Goal: Task Accomplishment & Management: Use online tool/utility

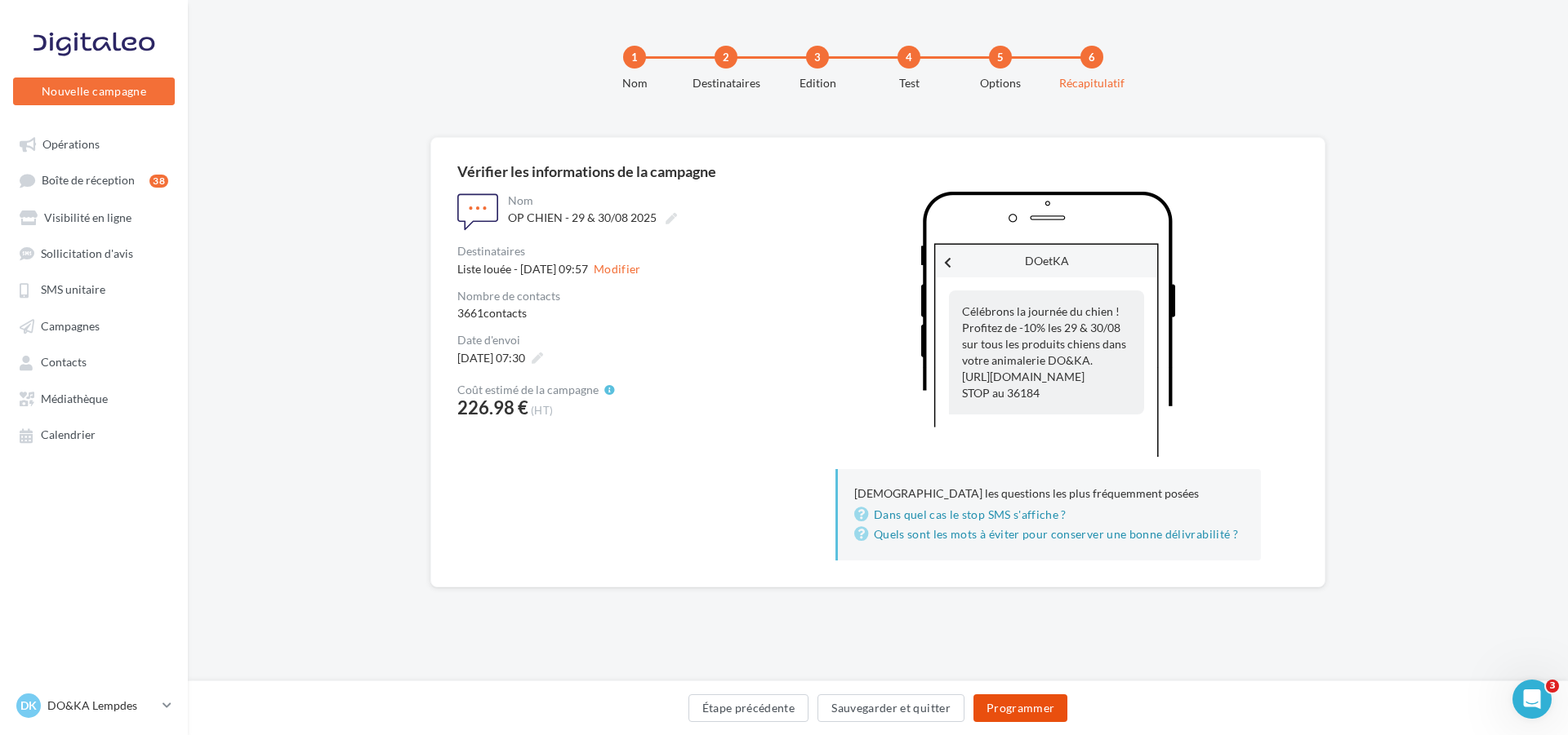
click at [1019, 711] on button "Programmer" at bounding box center [1021, 708] width 95 height 27
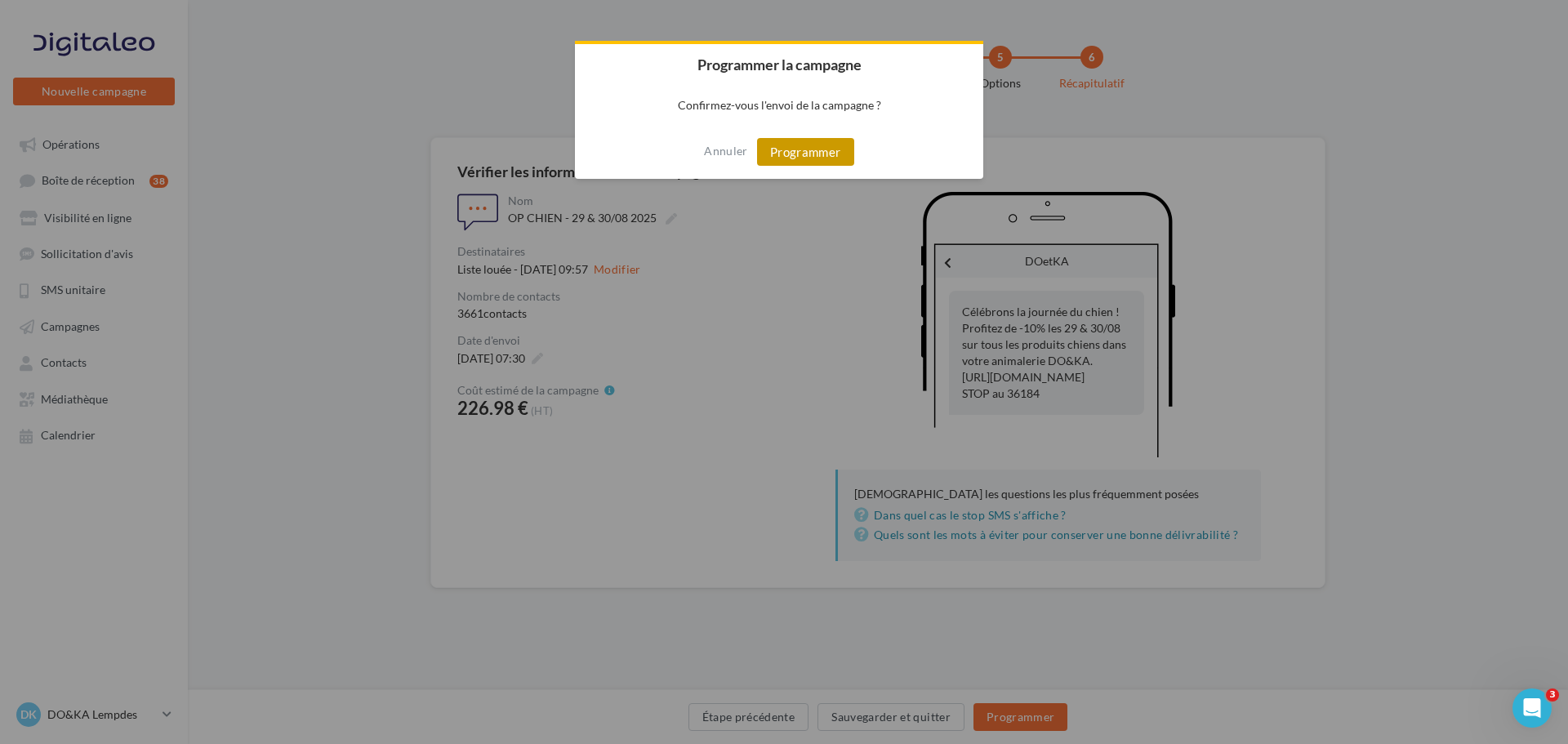
click at [811, 155] on button "Programmer" at bounding box center [805, 152] width 97 height 27
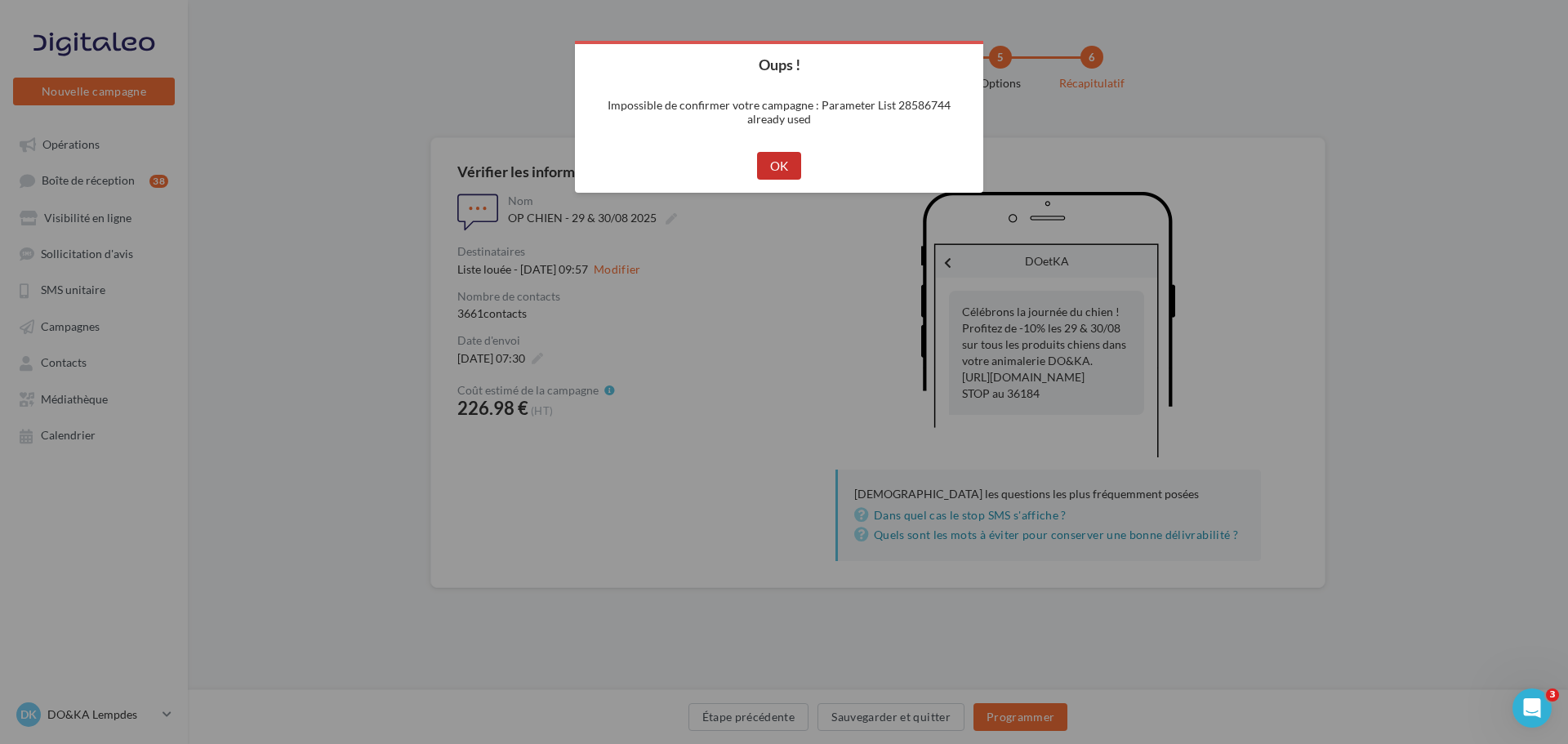
click at [783, 165] on button "OK" at bounding box center [779, 166] width 45 height 27
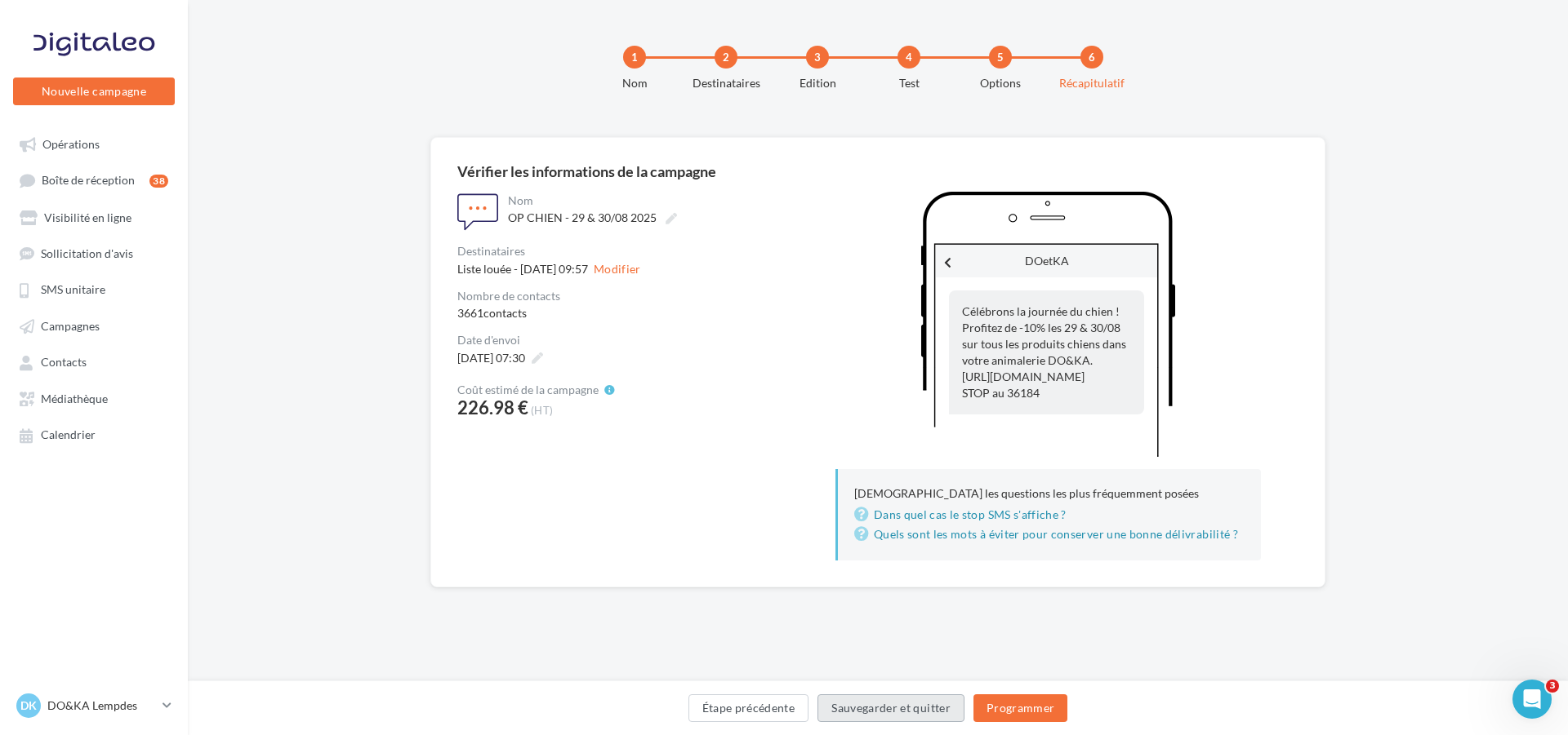
click at [895, 704] on button "Sauvegarder et quitter" at bounding box center [890, 708] width 147 height 27
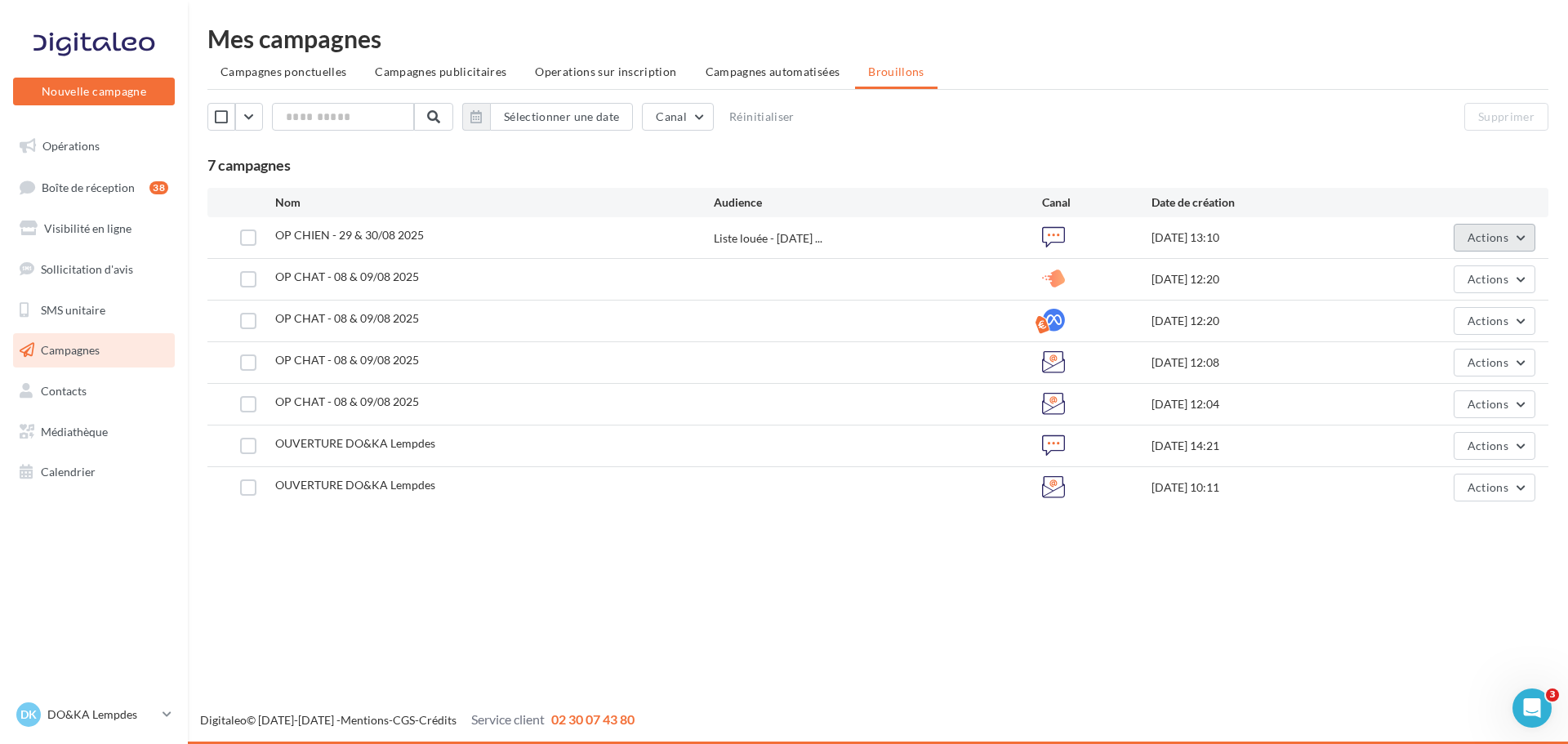
click at [1483, 240] on span "Actions" at bounding box center [1488, 237] width 41 height 14
click at [71, 149] on span "Opérations" at bounding box center [70, 146] width 58 height 14
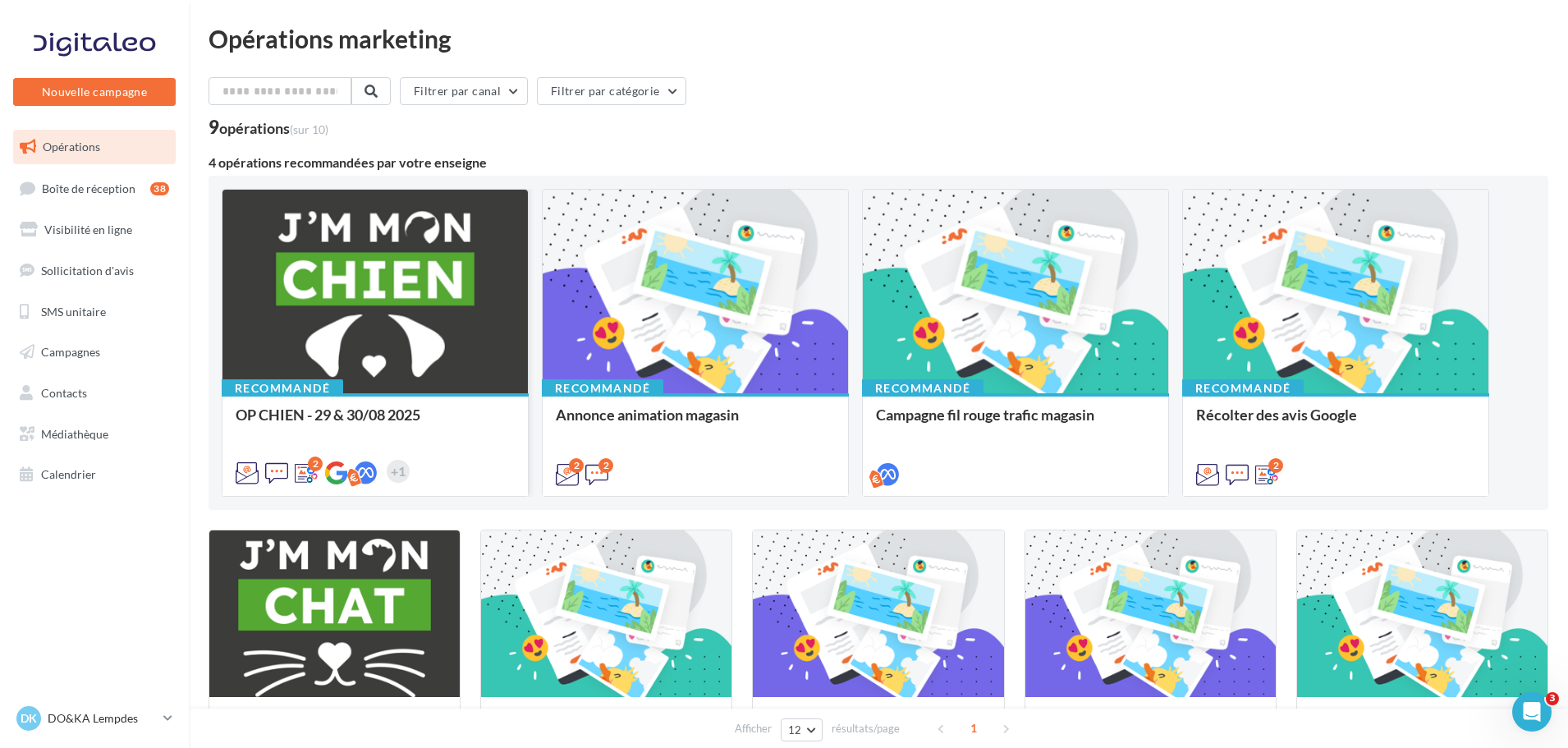
click at [411, 438] on div "OP CHIEN - 29 & 30/08 2025" at bounding box center [375, 422] width 279 height 33
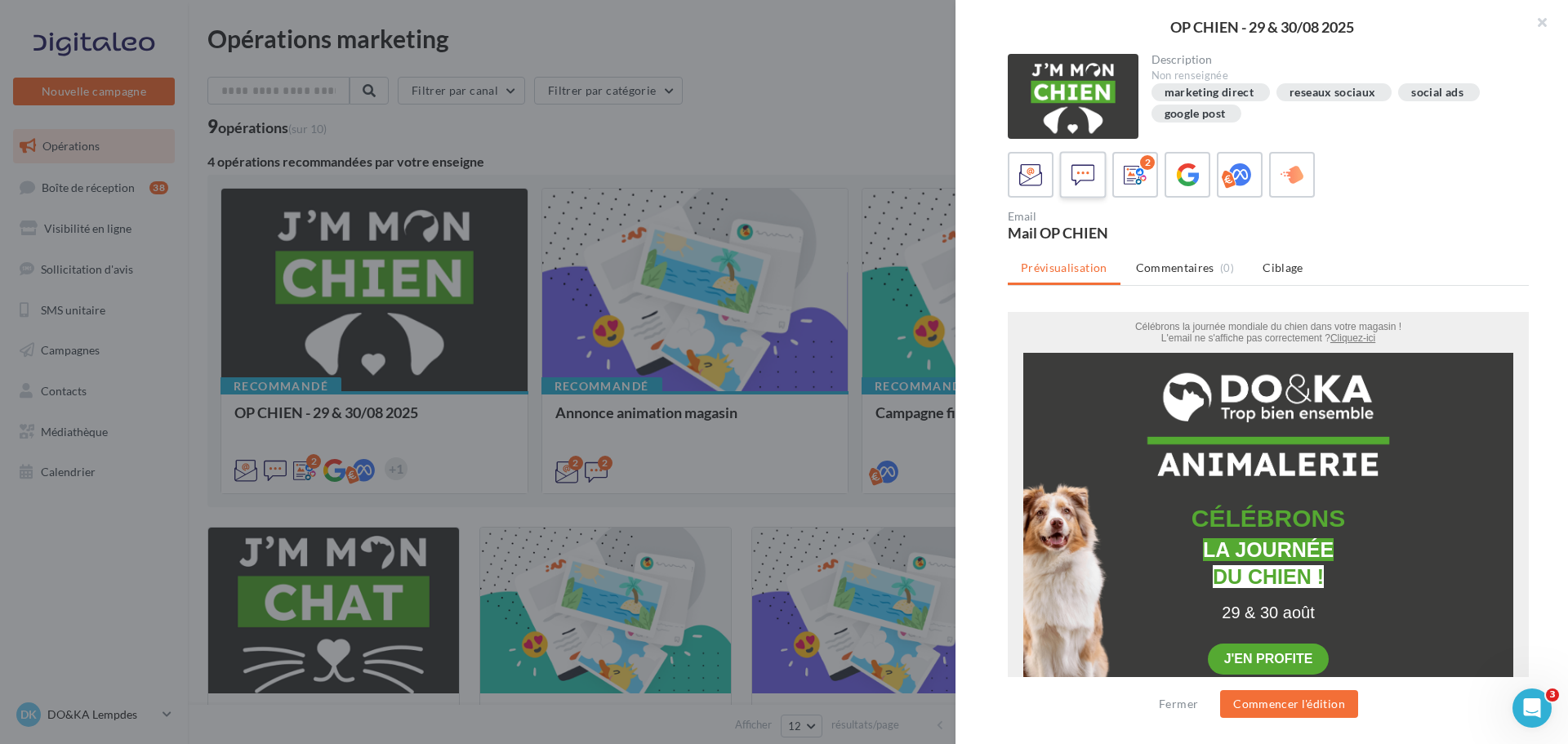
click at [1091, 179] on icon at bounding box center [1083, 175] width 24 height 24
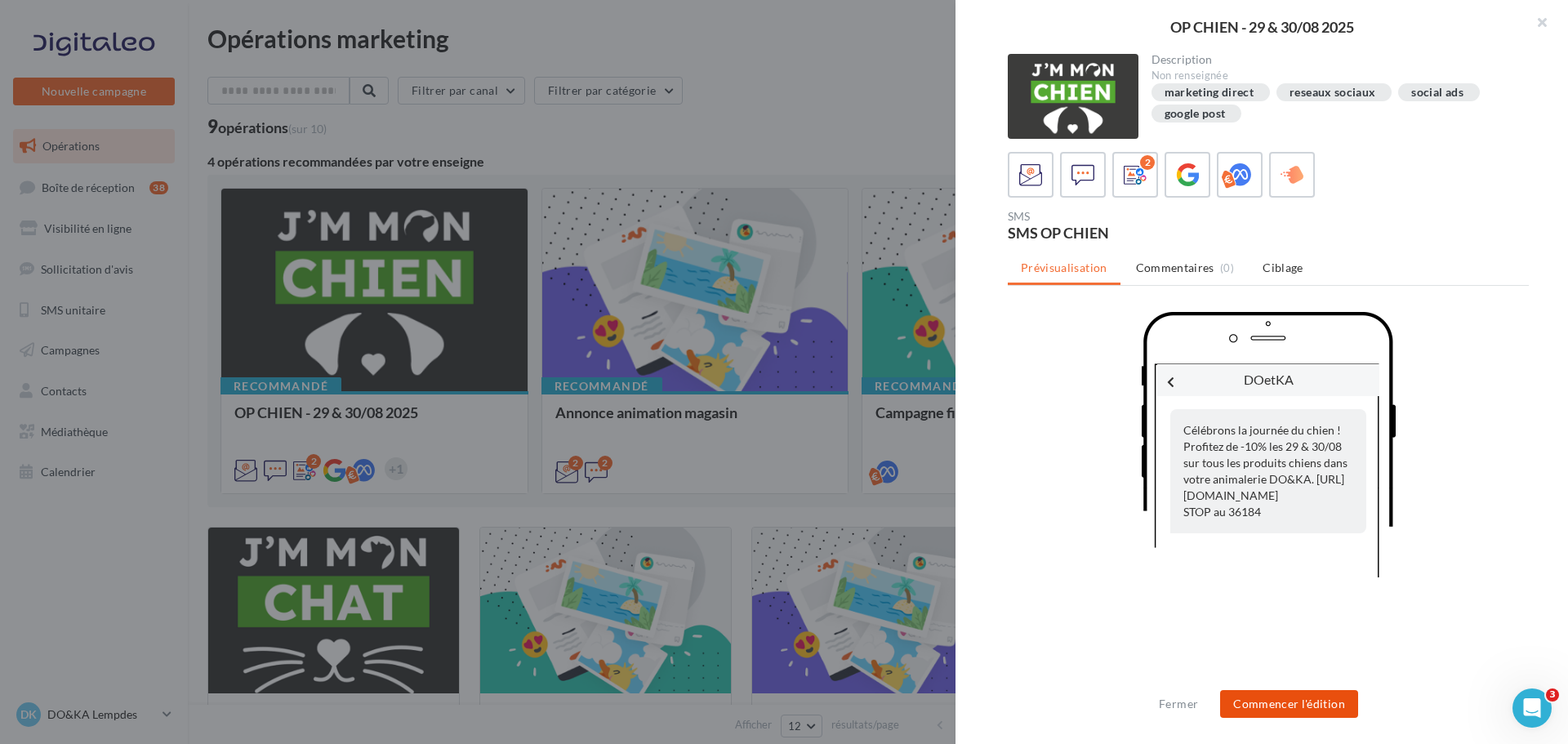
click at [1290, 698] on button "Commencer l'édition" at bounding box center [1289, 704] width 138 height 27
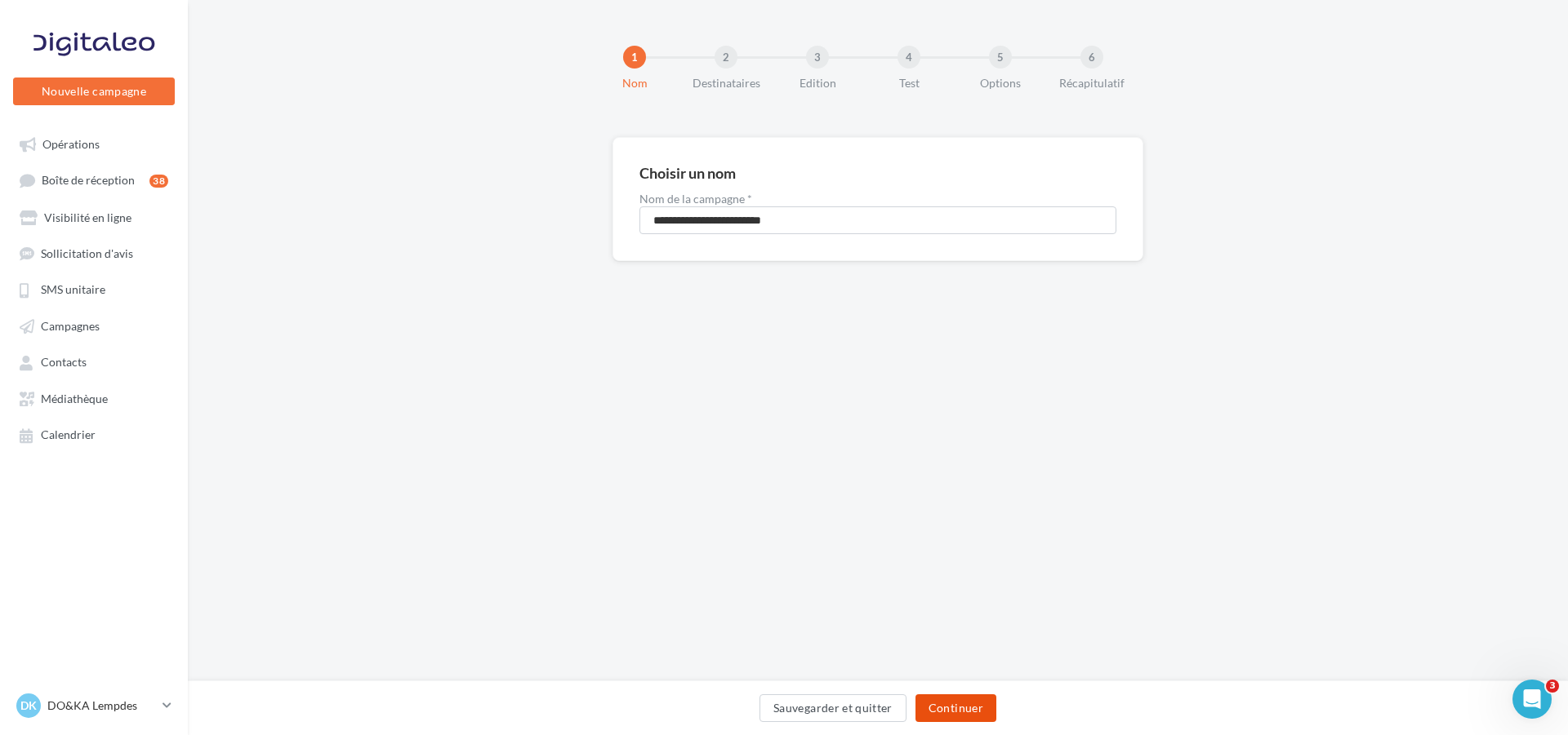
click at [973, 706] on button "Continuer" at bounding box center [955, 708] width 81 height 27
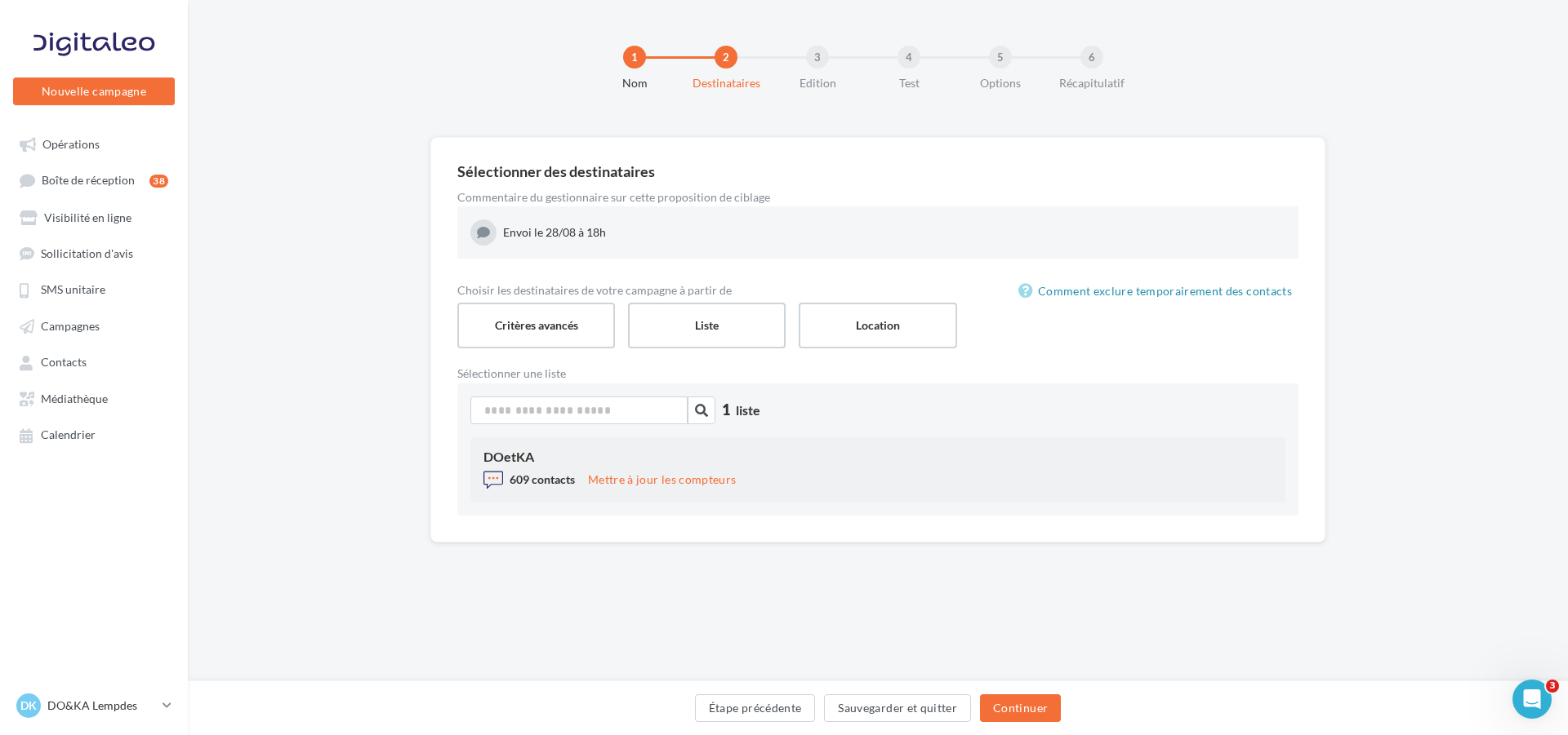
click at [563, 473] on span "609 contacts" at bounding box center [542, 479] width 65 height 14
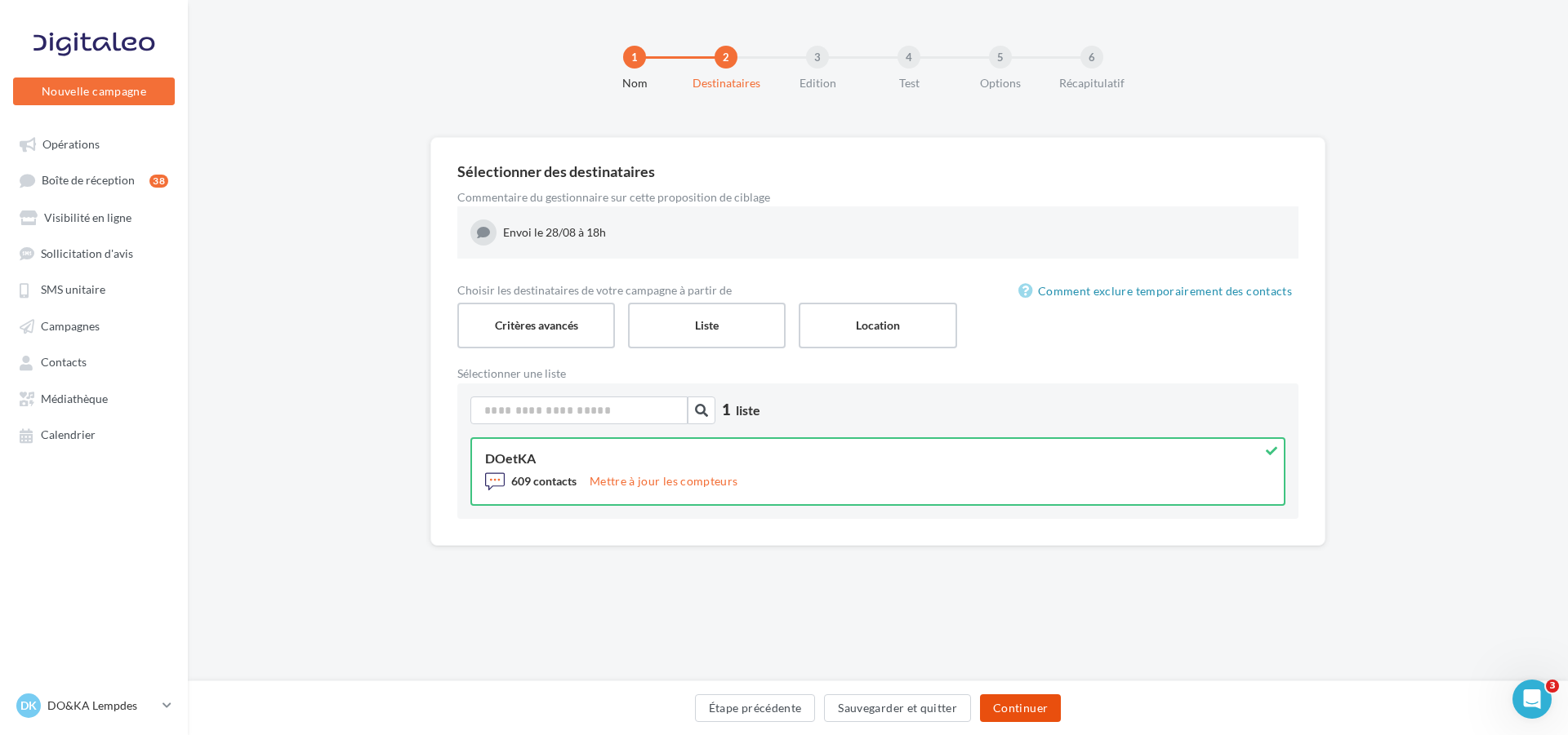
click at [1040, 707] on button "Continuer" at bounding box center [1020, 708] width 81 height 27
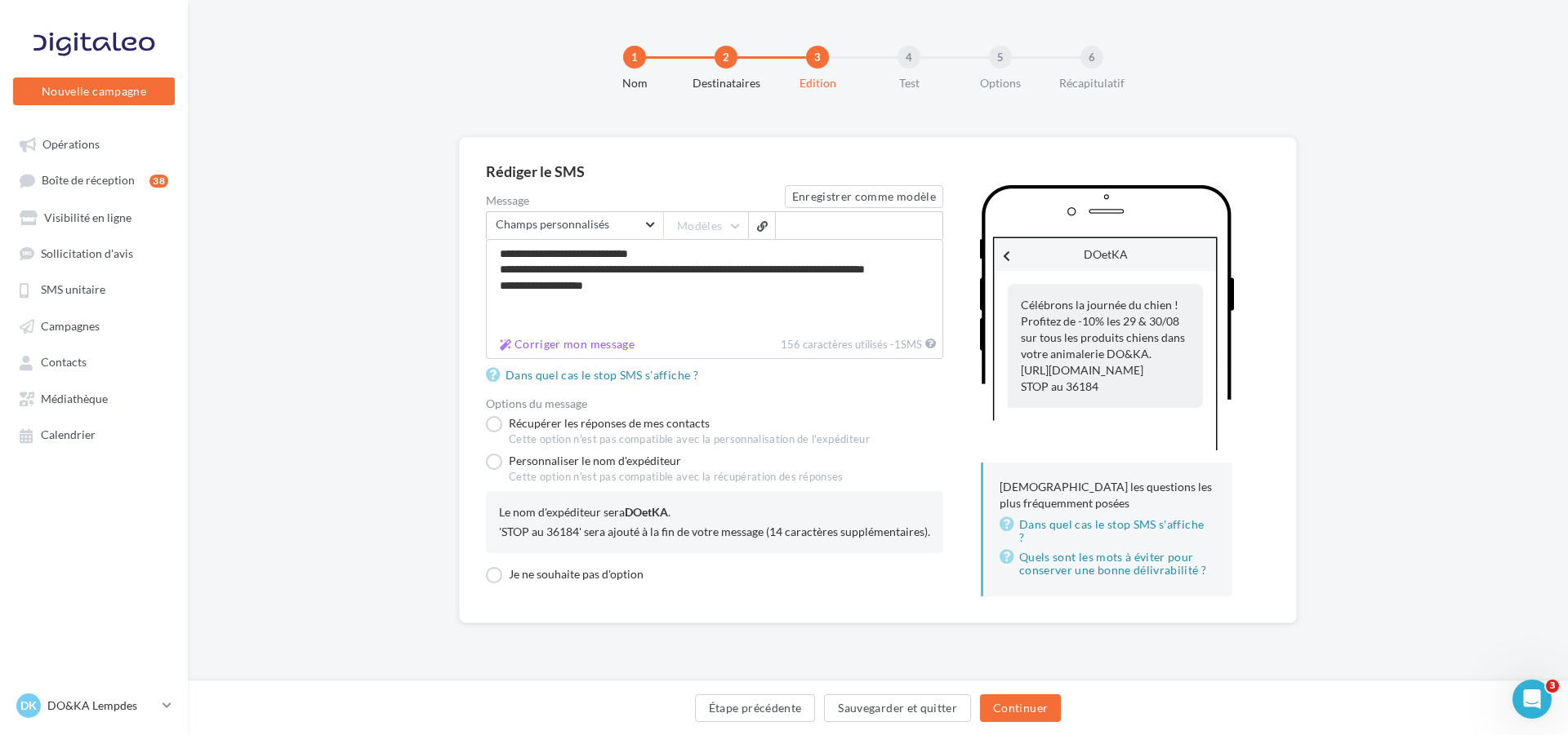
click at [610, 508] on div "Le nom d'expéditeur sera DOetKA ." at bounding box center [715, 512] width 431 height 16
click at [1021, 712] on button "Continuer" at bounding box center [1020, 708] width 81 height 27
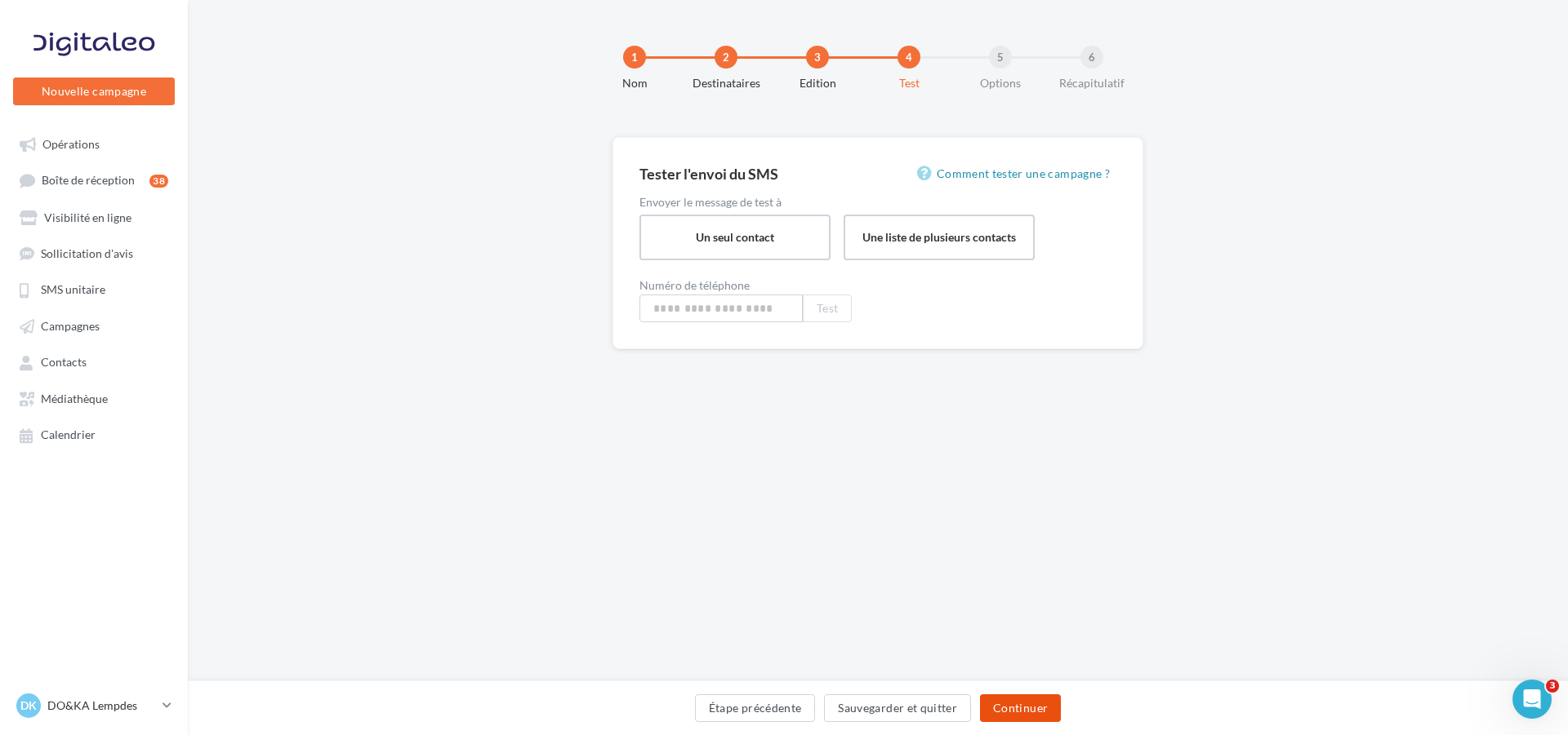
click at [1028, 698] on button "Continuer" at bounding box center [1020, 708] width 81 height 27
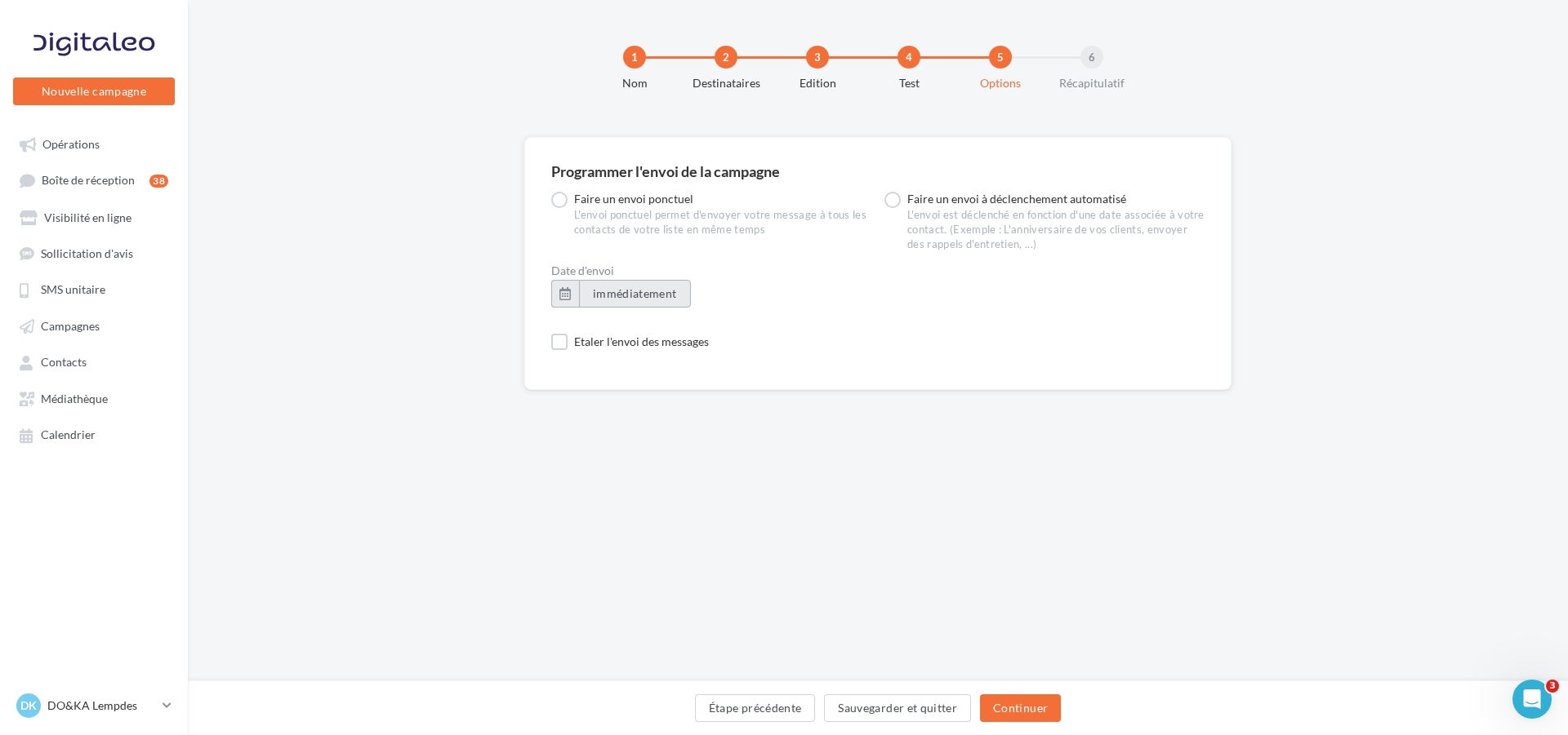
click at [629, 295] on span "immédiatement" at bounding box center [635, 294] width 84 height 14
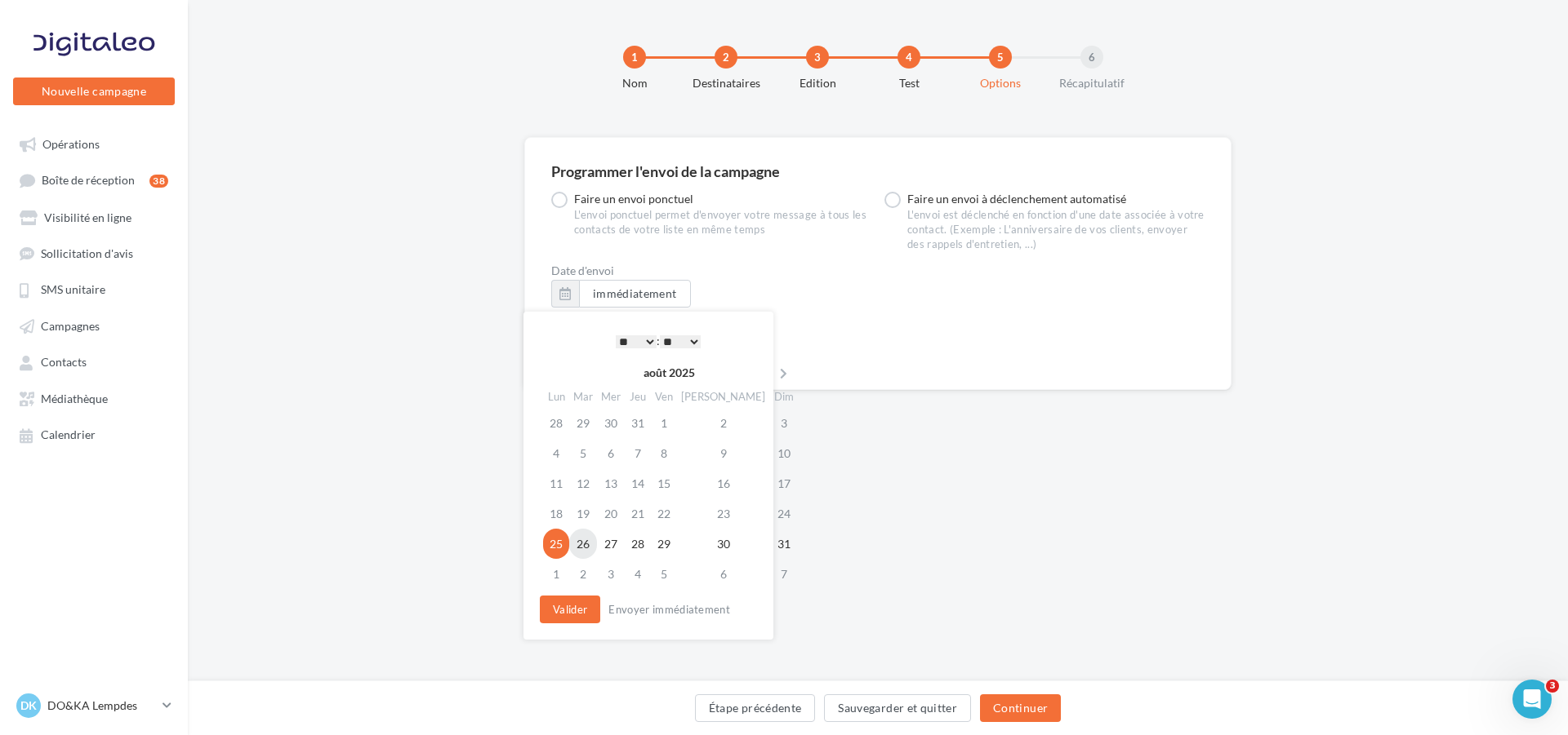
click at [590, 540] on td "26" at bounding box center [583, 544] width 27 height 30
click at [691, 338] on select "** ** ** ** ** **" at bounding box center [680, 342] width 41 height 13
click at [644, 337] on select "* * * * * * * * * * ** ** ** ** ** ** ** ** ** ** ** ** ** **" at bounding box center [637, 342] width 41 height 13
click at [696, 341] on select "** ** ** ** ** **" at bounding box center [680, 342] width 41 height 13
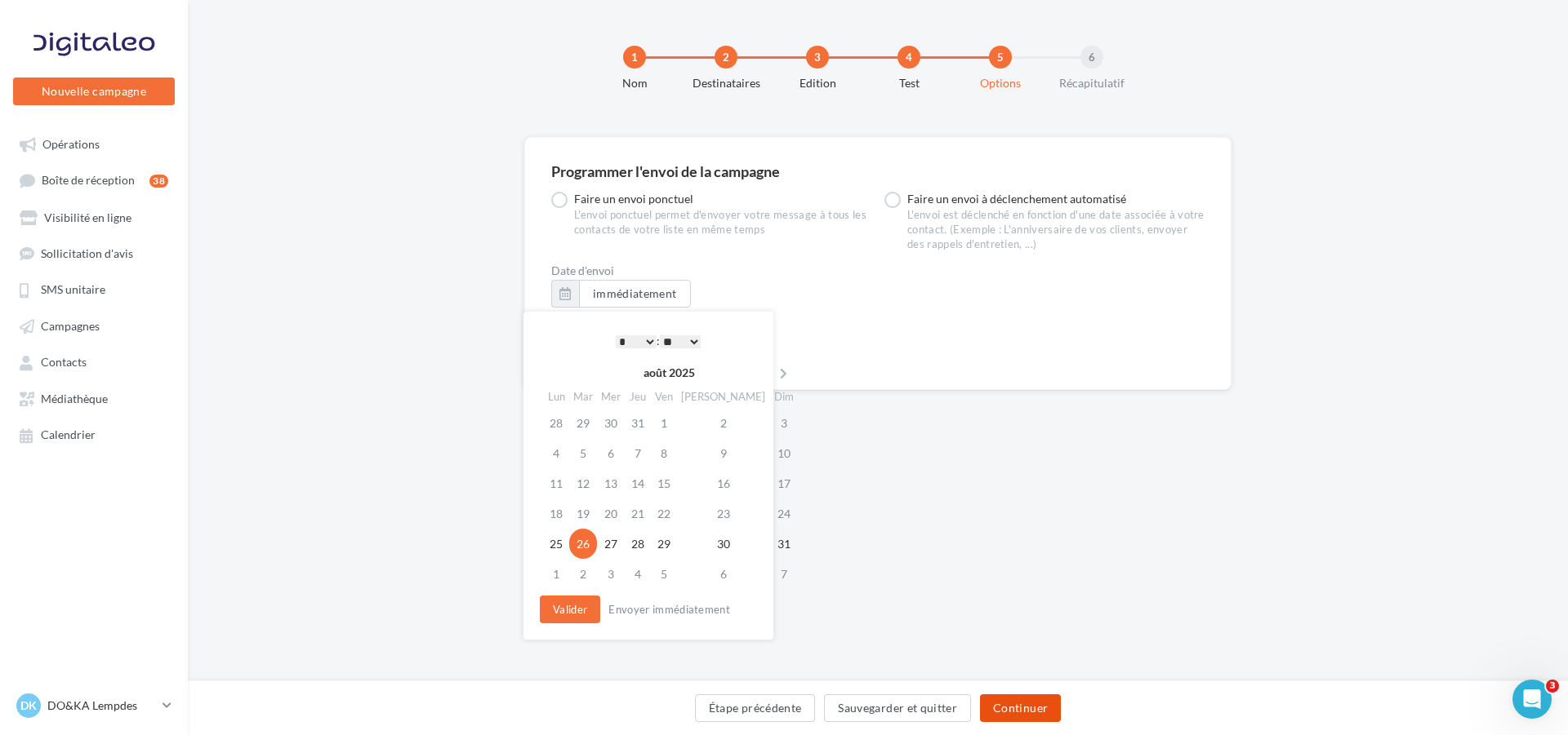
click at [1006, 703] on button "Continuer" at bounding box center [1020, 708] width 81 height 27
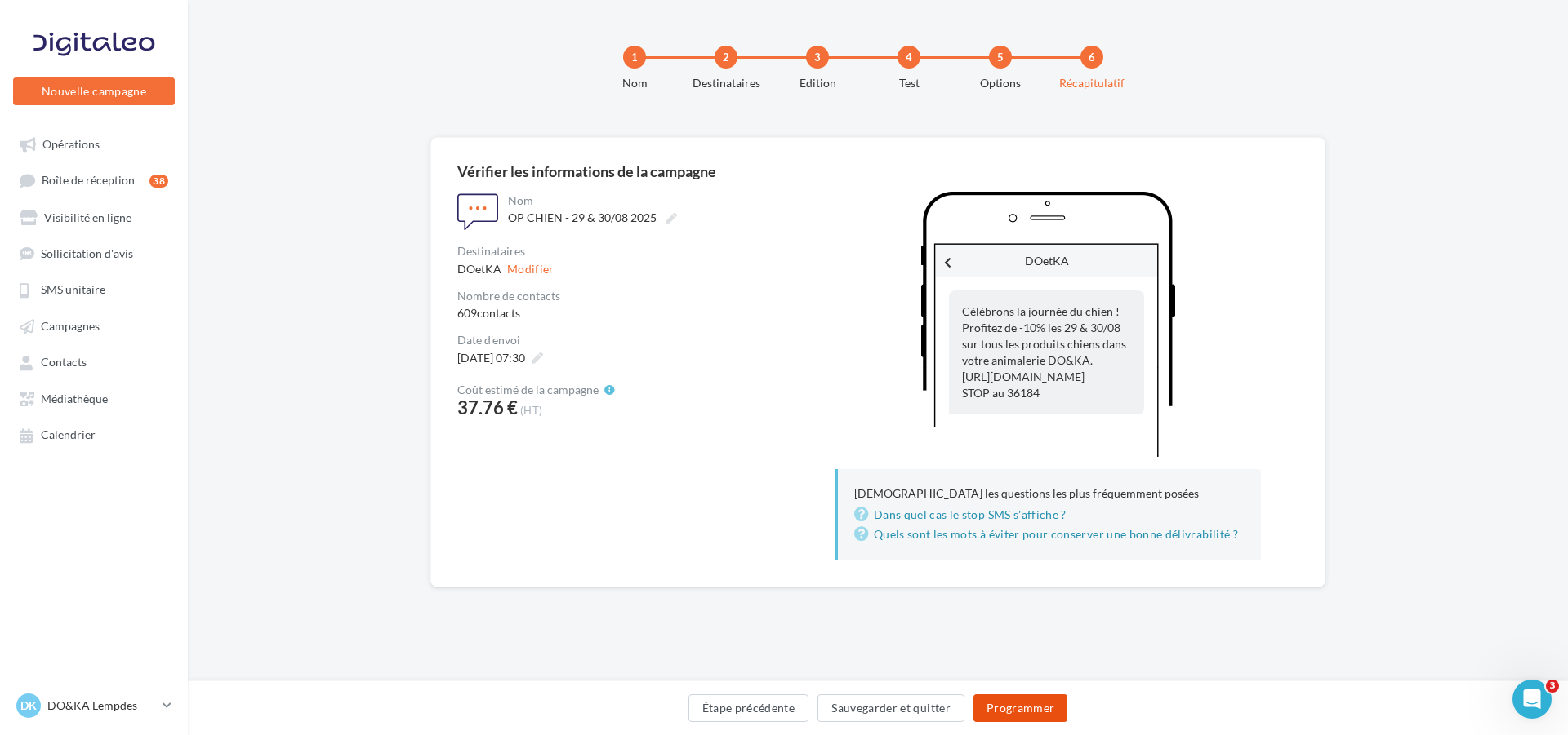
click at [1026, 712] on button "Programmer" at bounding box center [1021, 708] width 95 height 27
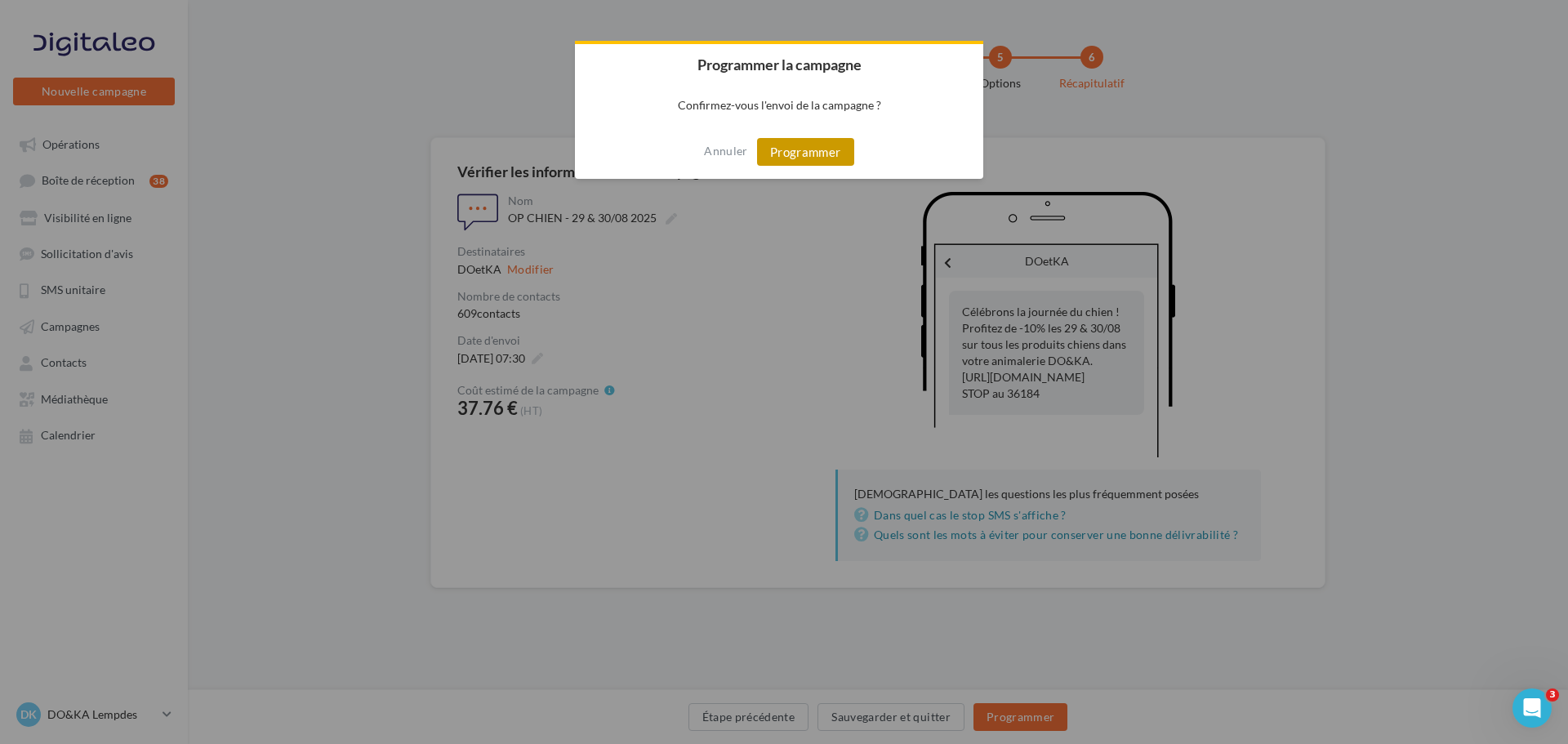
click at [814, 152] on button "Programmer" at bounding box center [805, 152] width 97 height 27
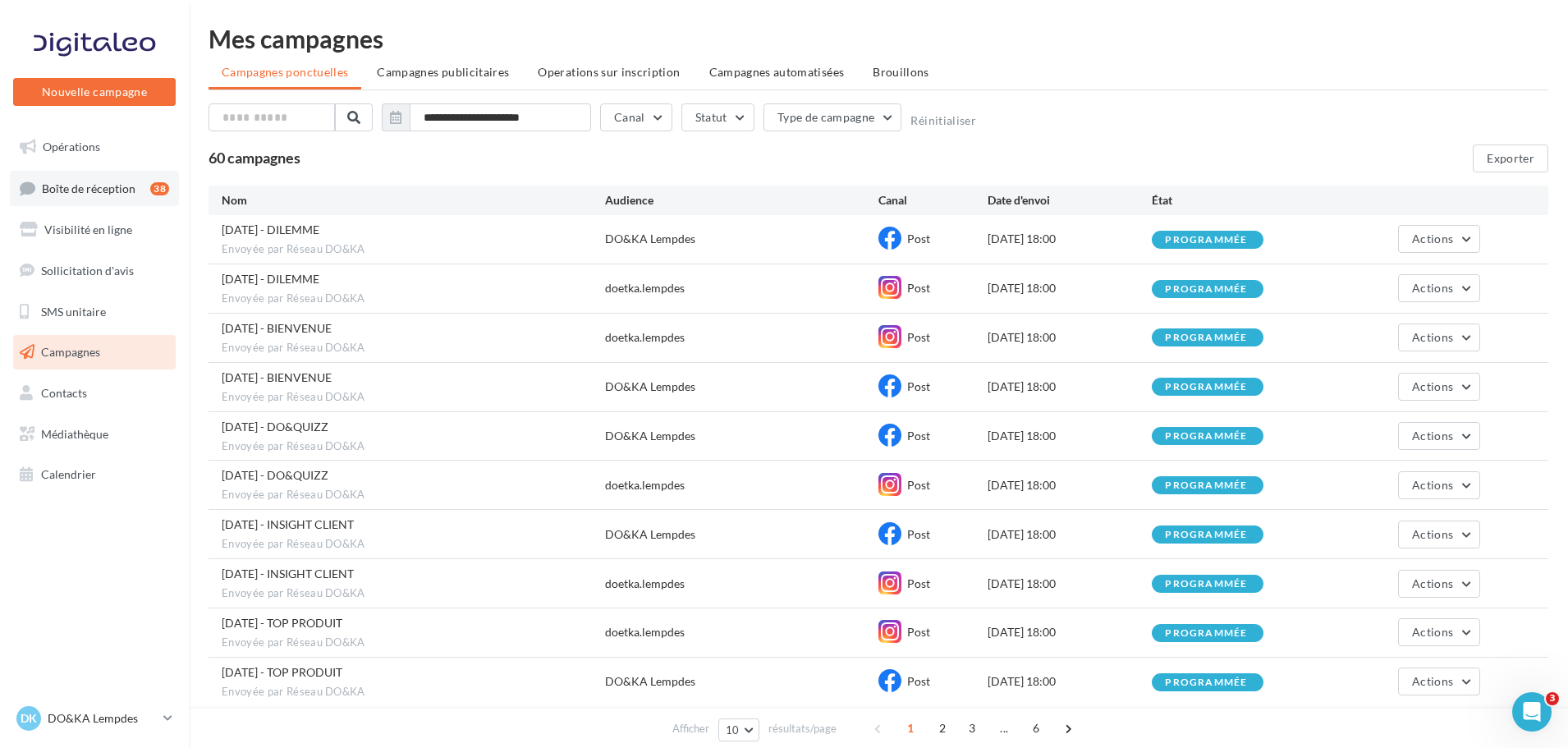
click at [86, 188] on span "Boîte de réception" at bounding box center [88, 187] width 93 height 14
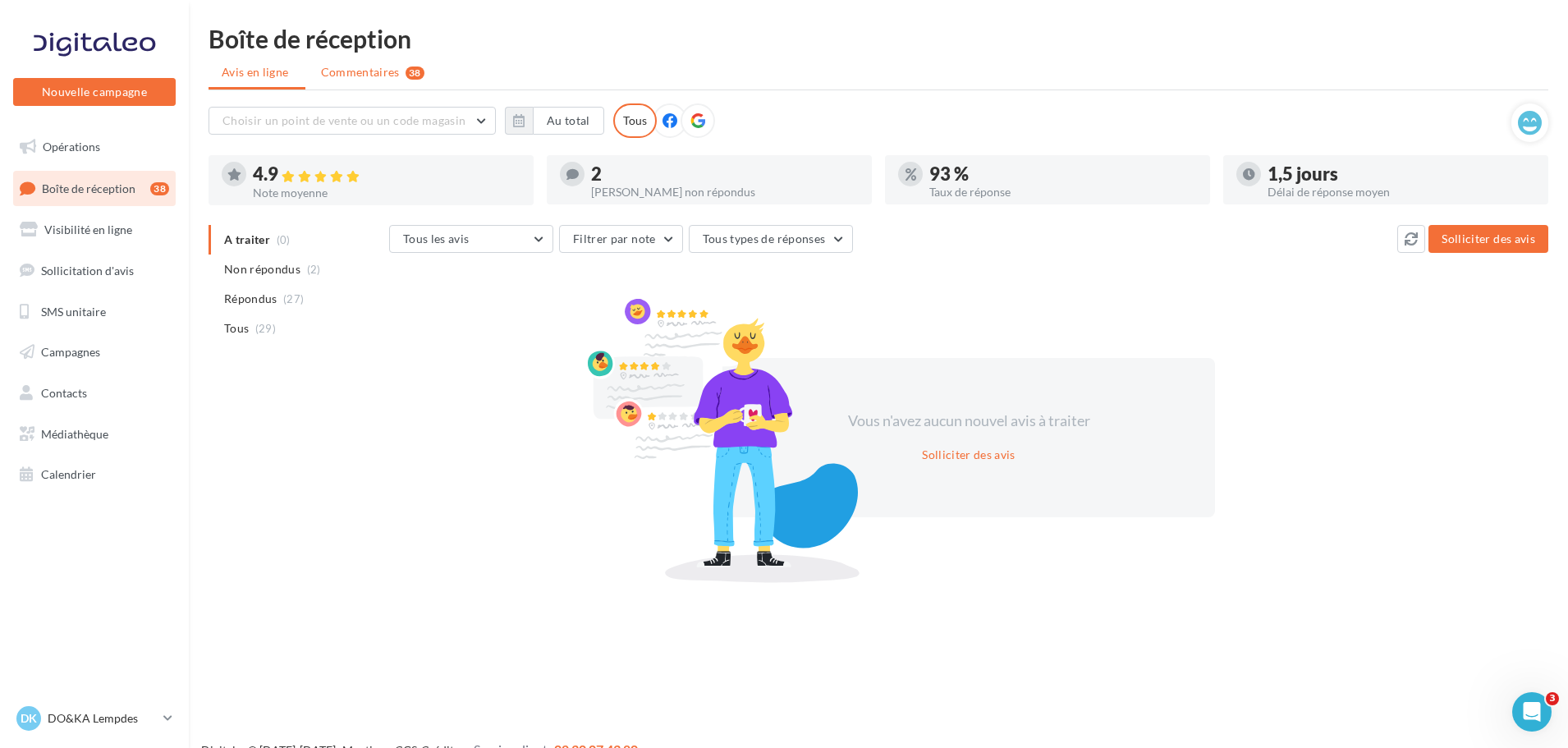
click at [356, 68] on span "Commentaires" at bounding box center [360, 72] width 79 height 16
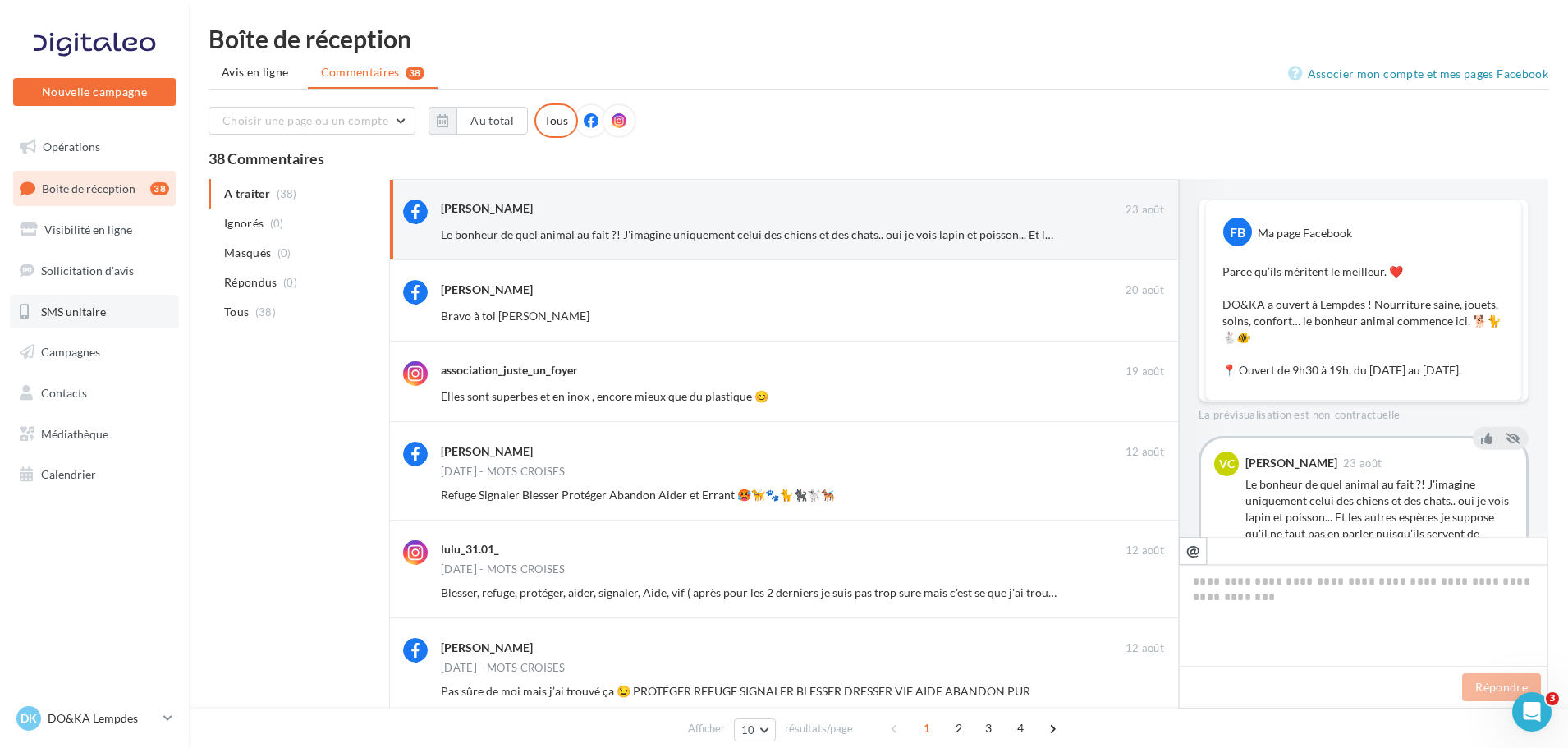
click at [63, 312] on span "SMS unitaire" at bounding box center [73, 311] width 65 height 14
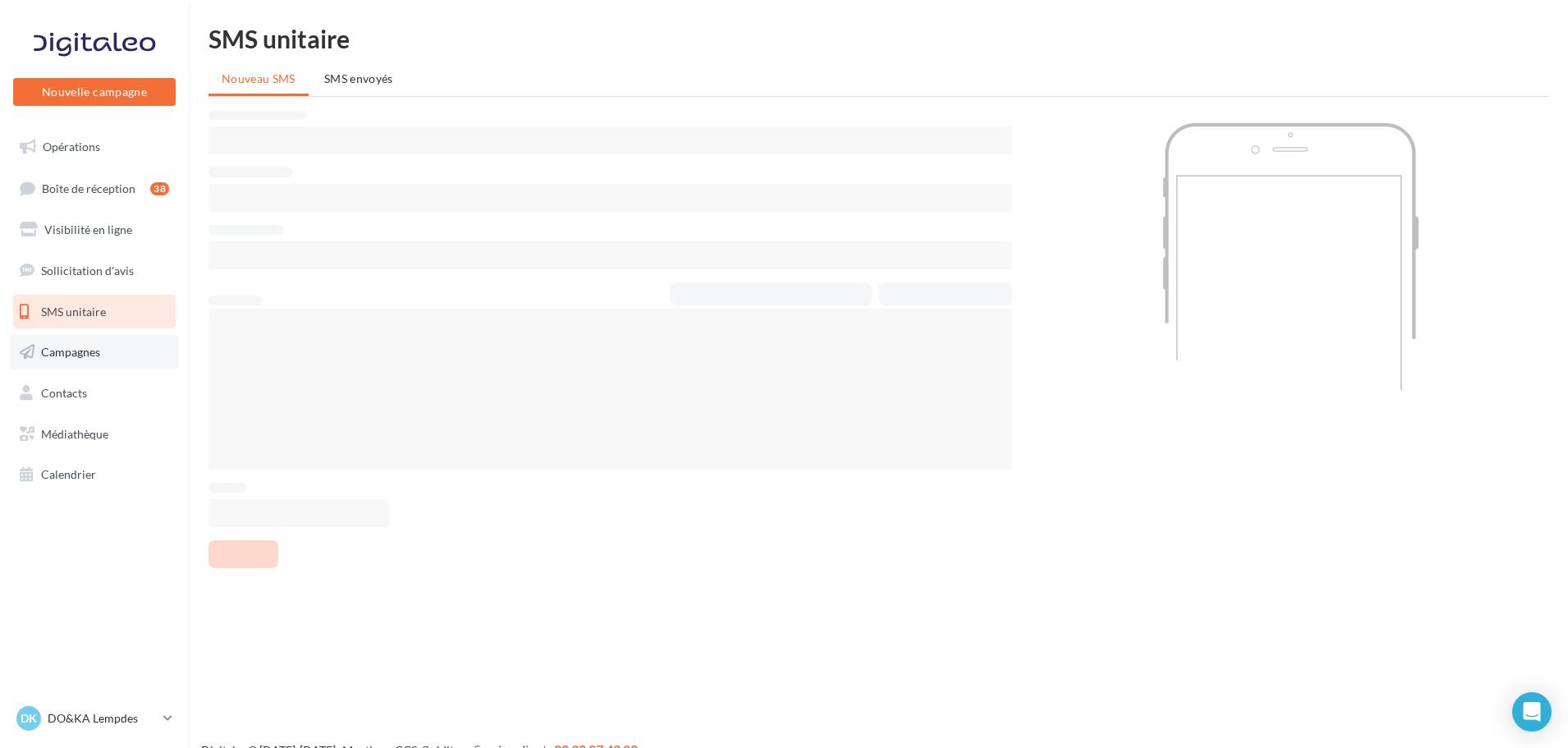
click at [88, 347] on span "Campagnes" at bounding box center [71, 352] width 59 height 14
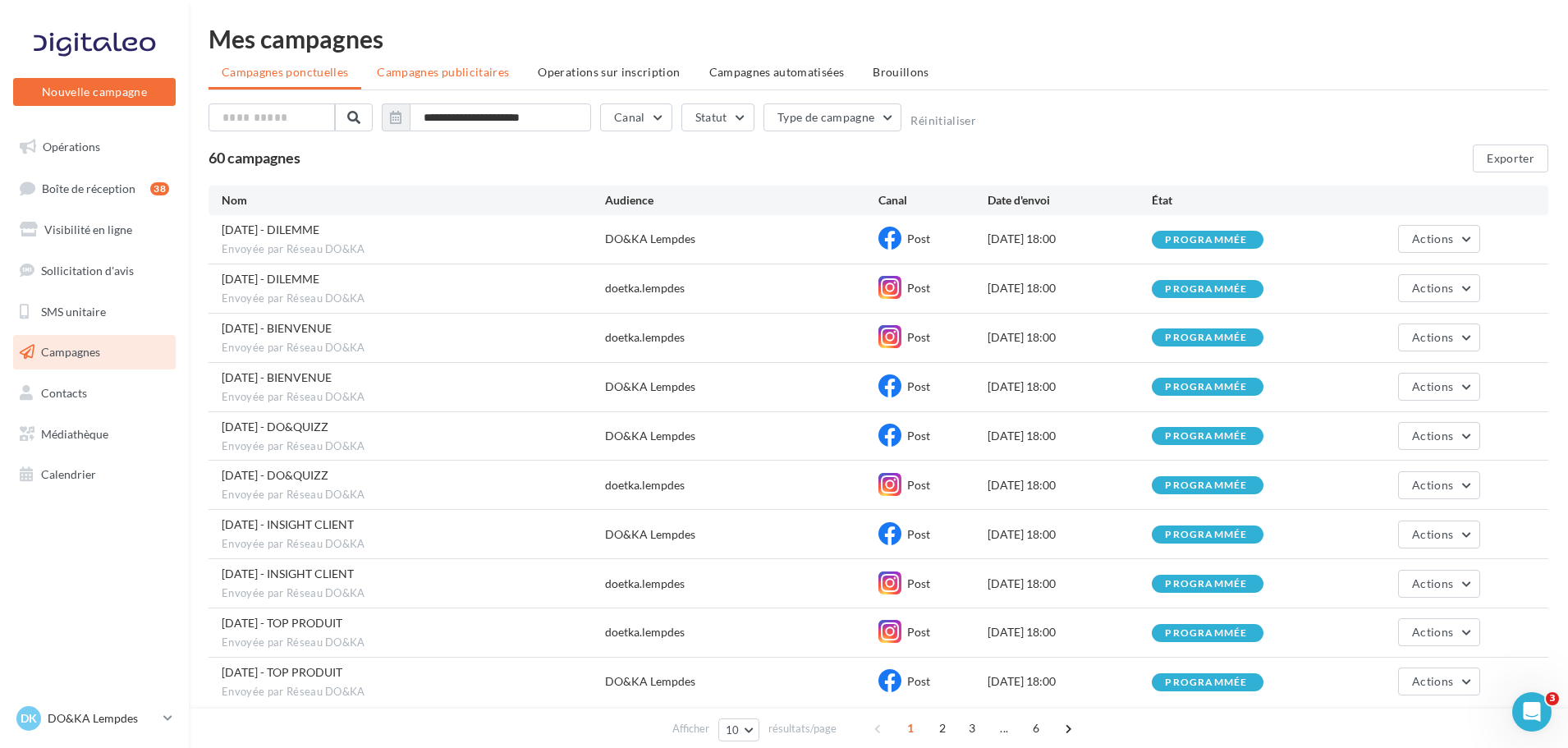
click at [432, 73] on span "Campagnes publicitaires" at bounding box center [442, 72] width 132 height 14
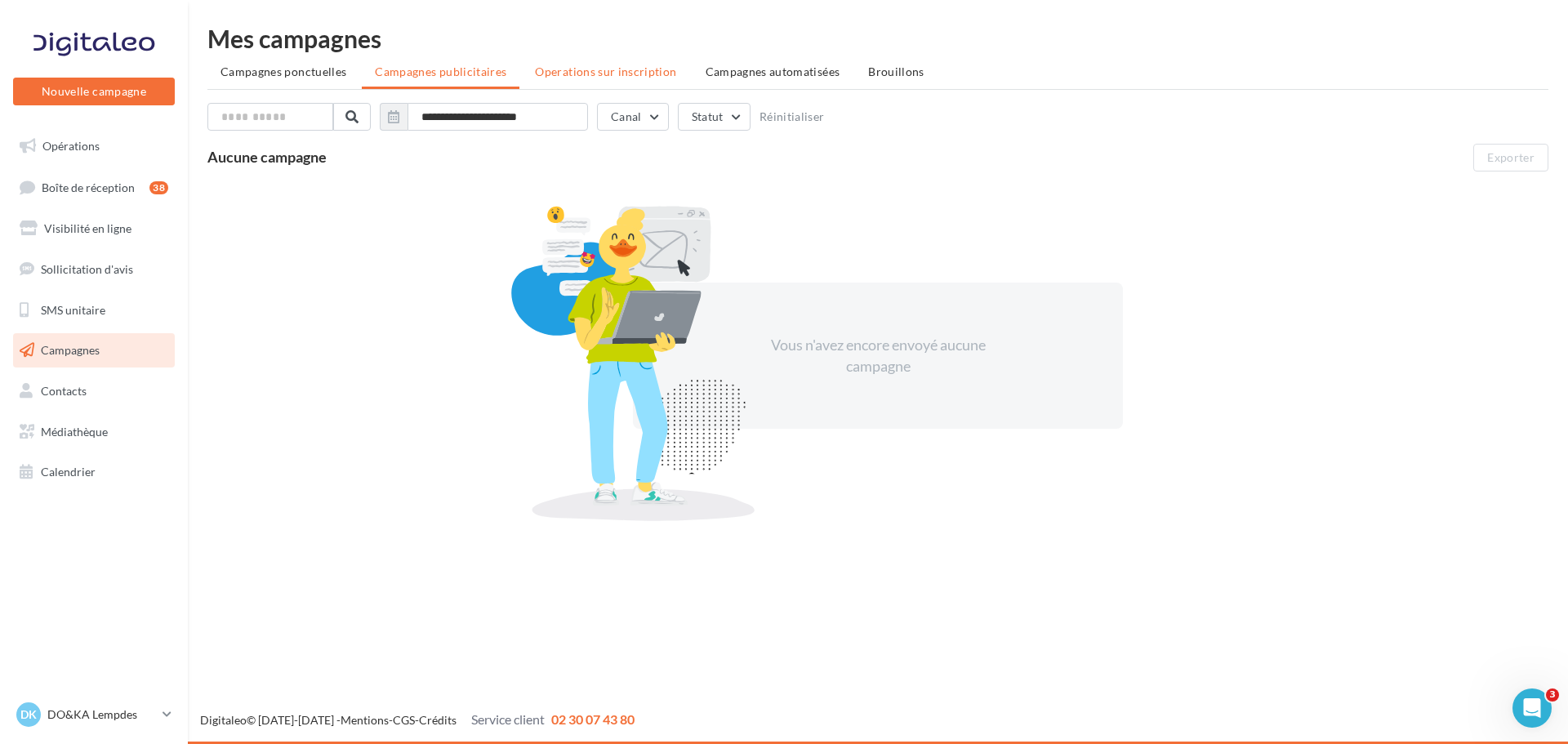
click at [569, 69] on span "Operations sur inscription" at bounding box center [605, 71] width 141 height 14
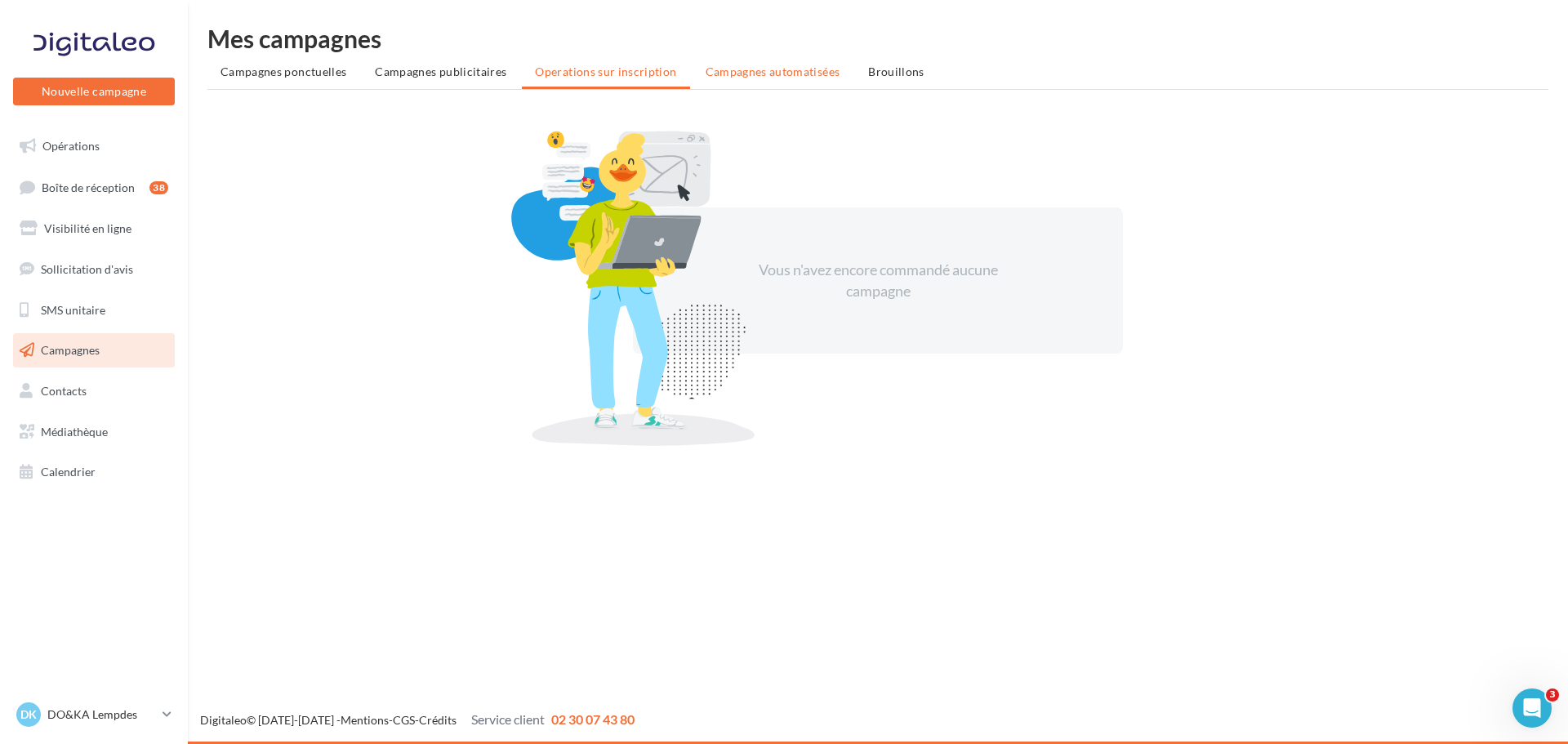
click at [716, 70] on span "Campagnes automatisées" at bounding box center [772, 71] width 135 height 14
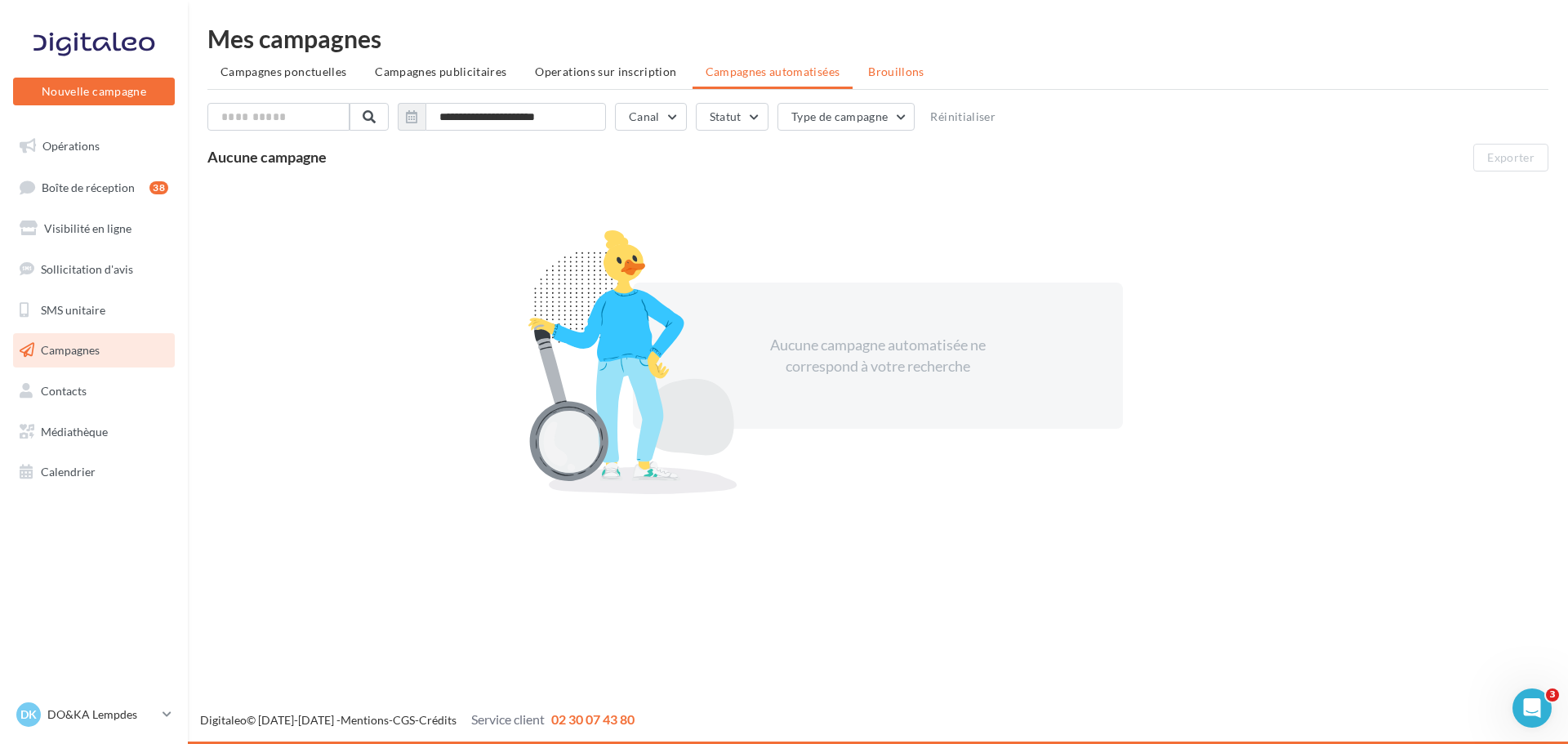
click at [882, 70] on span "Brouillons" at bounding box center [896, 71] width 57 height 14
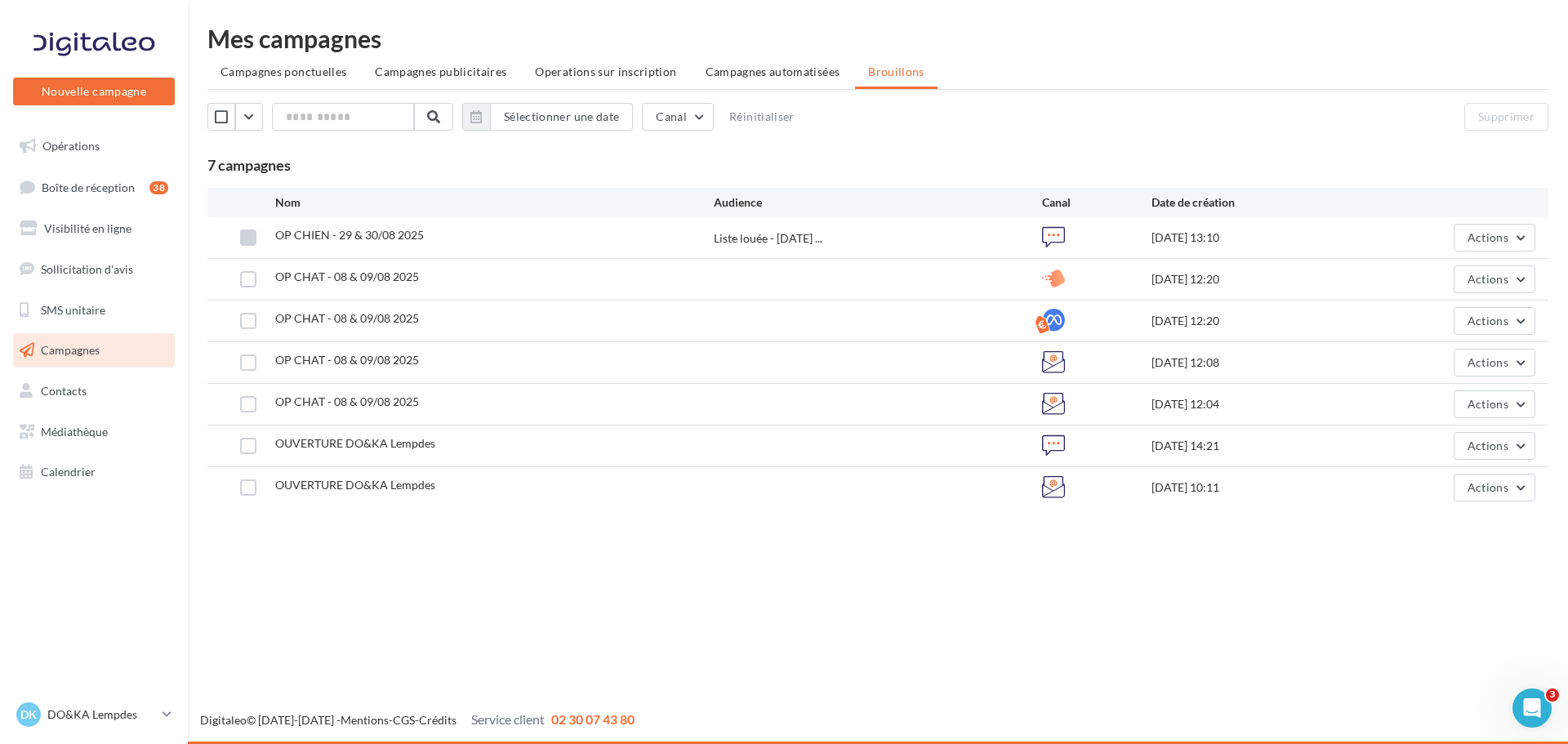
click at [253, 238] on label at bounding box center [247, 237] width 16 height 16
click at [1526, 240] on button "Actions" at bounding box center [1494, 237] width 82 height 27
click at [362, 245] on div "OP CHIEN - 29 & 30/08 2025" at bounding box center [494, 237] width 438 height 21
click at [1510, 232] on button "Actions" at bounding box center [1494, 237] width 82 height 27
click at [1430, 268] on button "Editer" at bounding box center [1454, 275] width 163 height 42
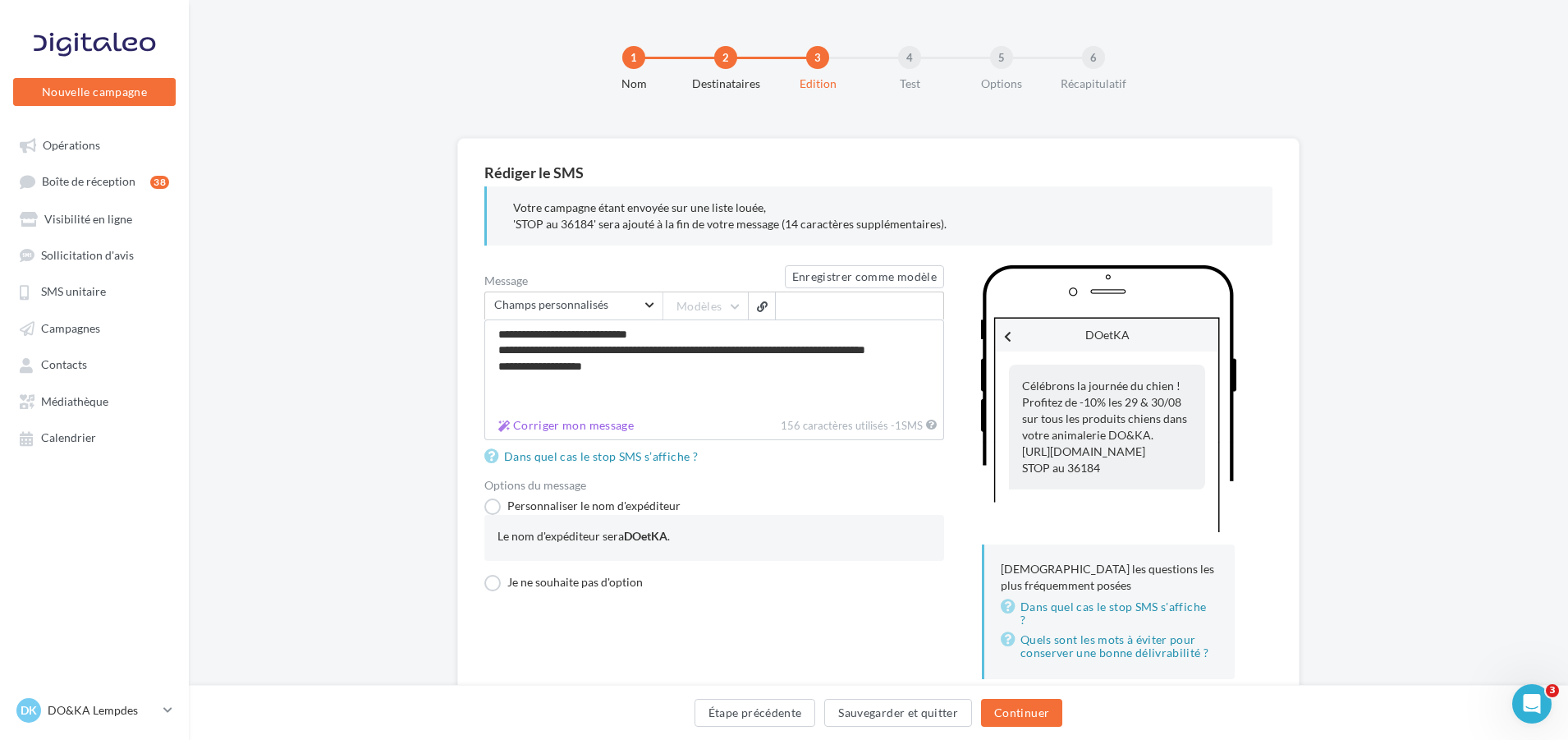
click at [676, 539] on div "Le nom d'expéditeur sera DOetKA ." at bounding box center [714, 536] width 434 height 16
click at [490, 584] on label "Je ne souhaite pas d'option" at bounding box center [563, 583] width 158 height 16
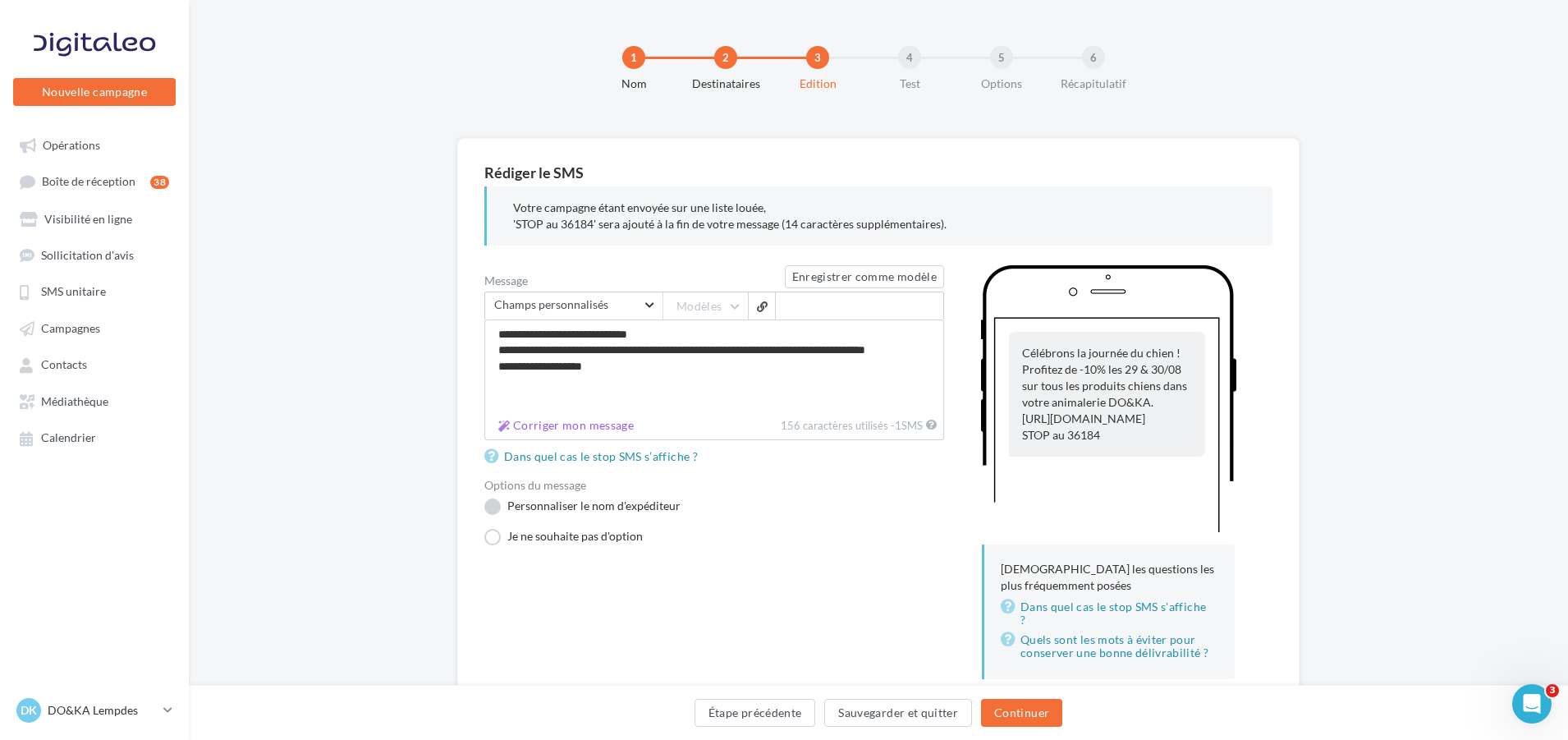
click at [497, 505] on label "Personnaliser le nom d'expéditeur" at bounding box center [582, 507] width 196 height 16
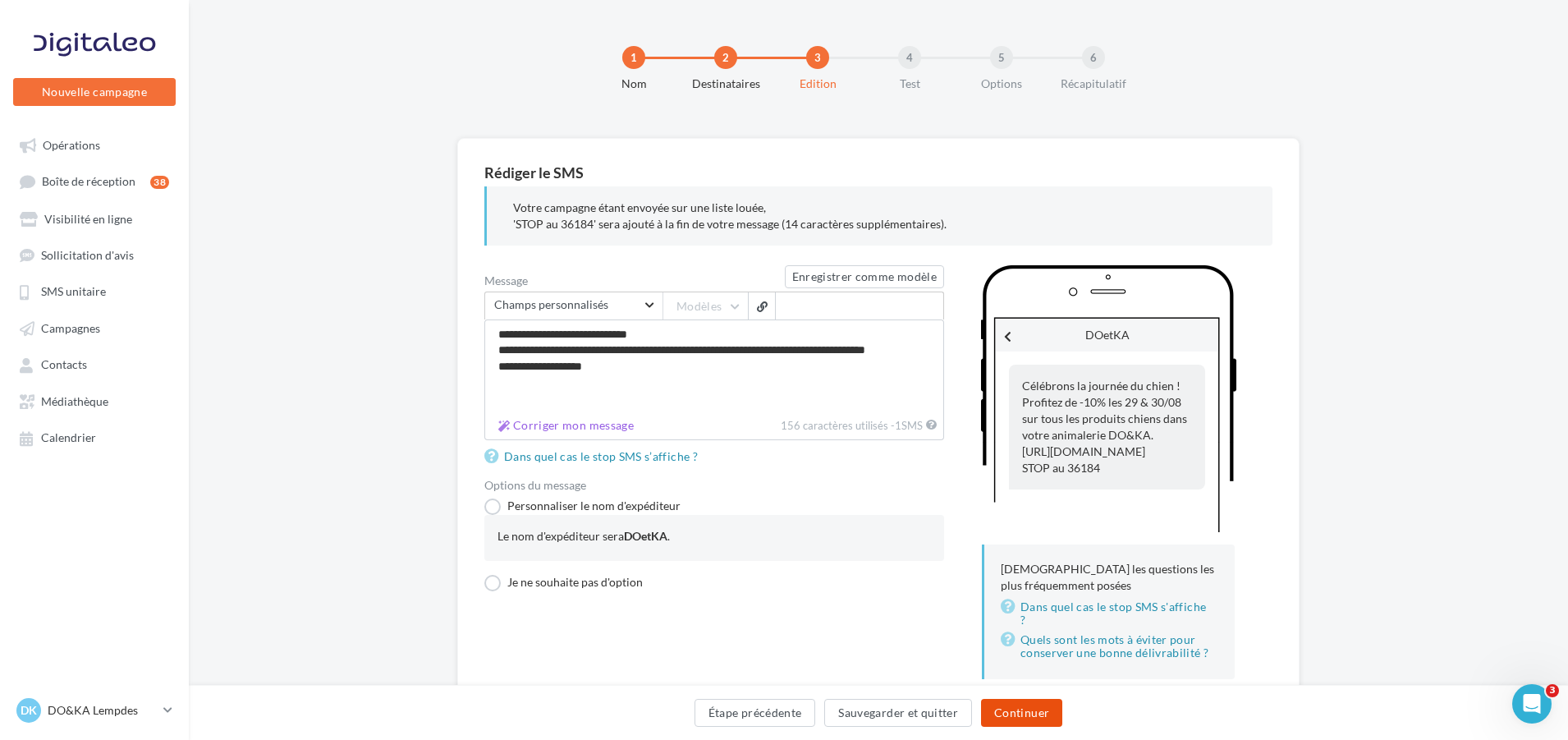
click at [1025, 711] on button "Continuer" at bounding box center [1022, 713] width 81 height 28
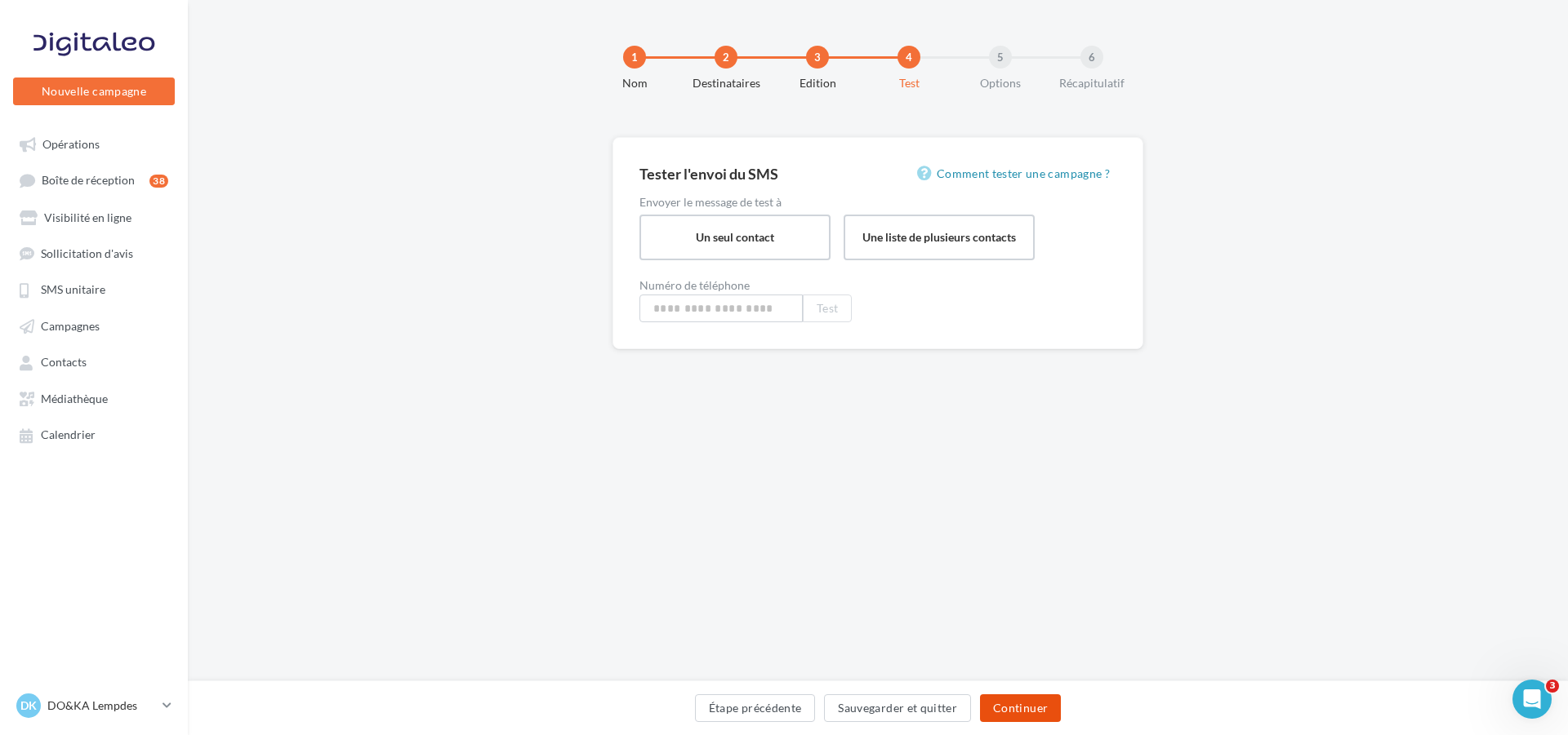
click at [1028, 703] on button "Continuer" at bounding box center [1020, 708] width 81 height 27
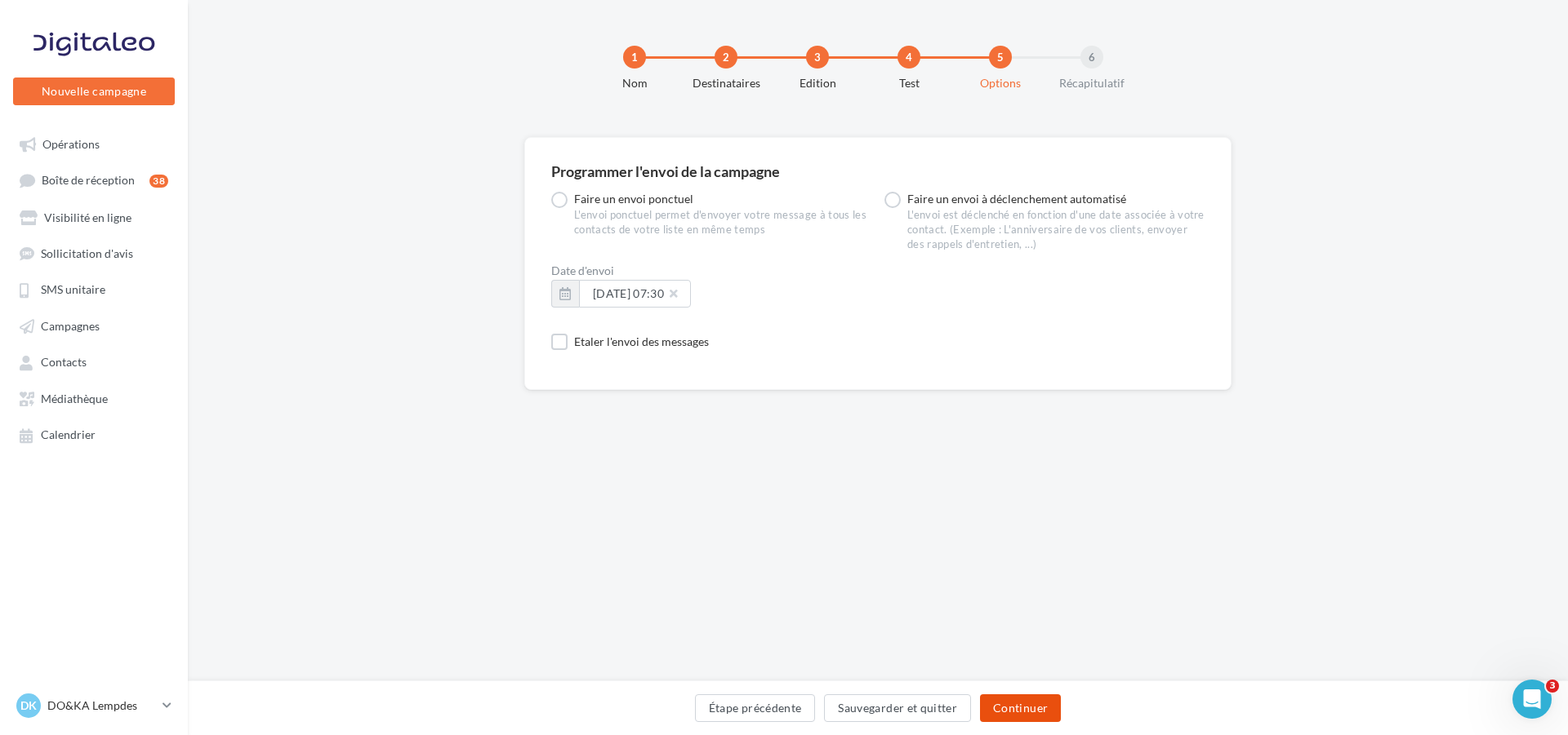
click at [1013, 707] on button "Continuer" at bounding box center [1020, 708] width 81 height 27
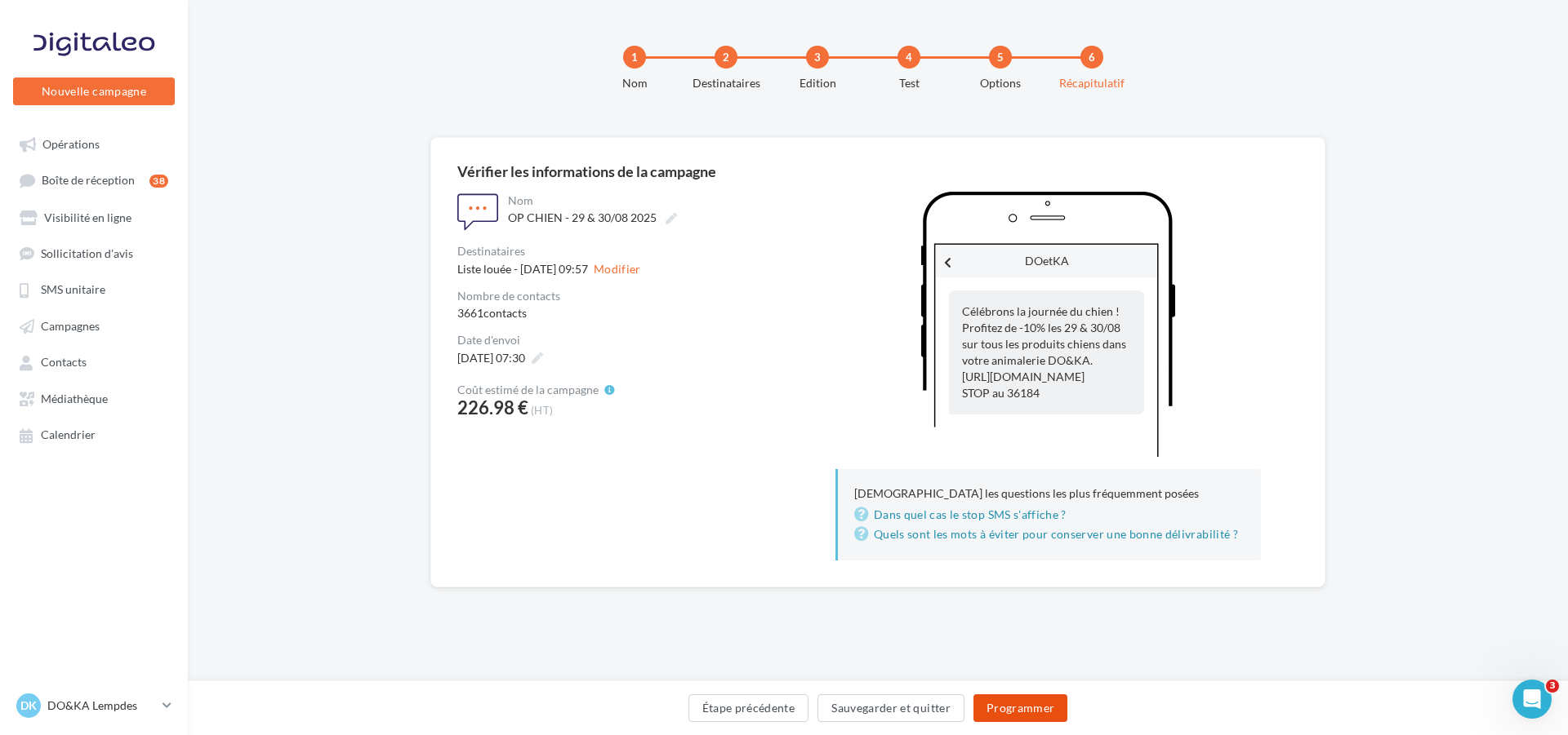
click at [1035, 710] on button "Programmer" at bounding box center [1021, 708] width 95 height 27
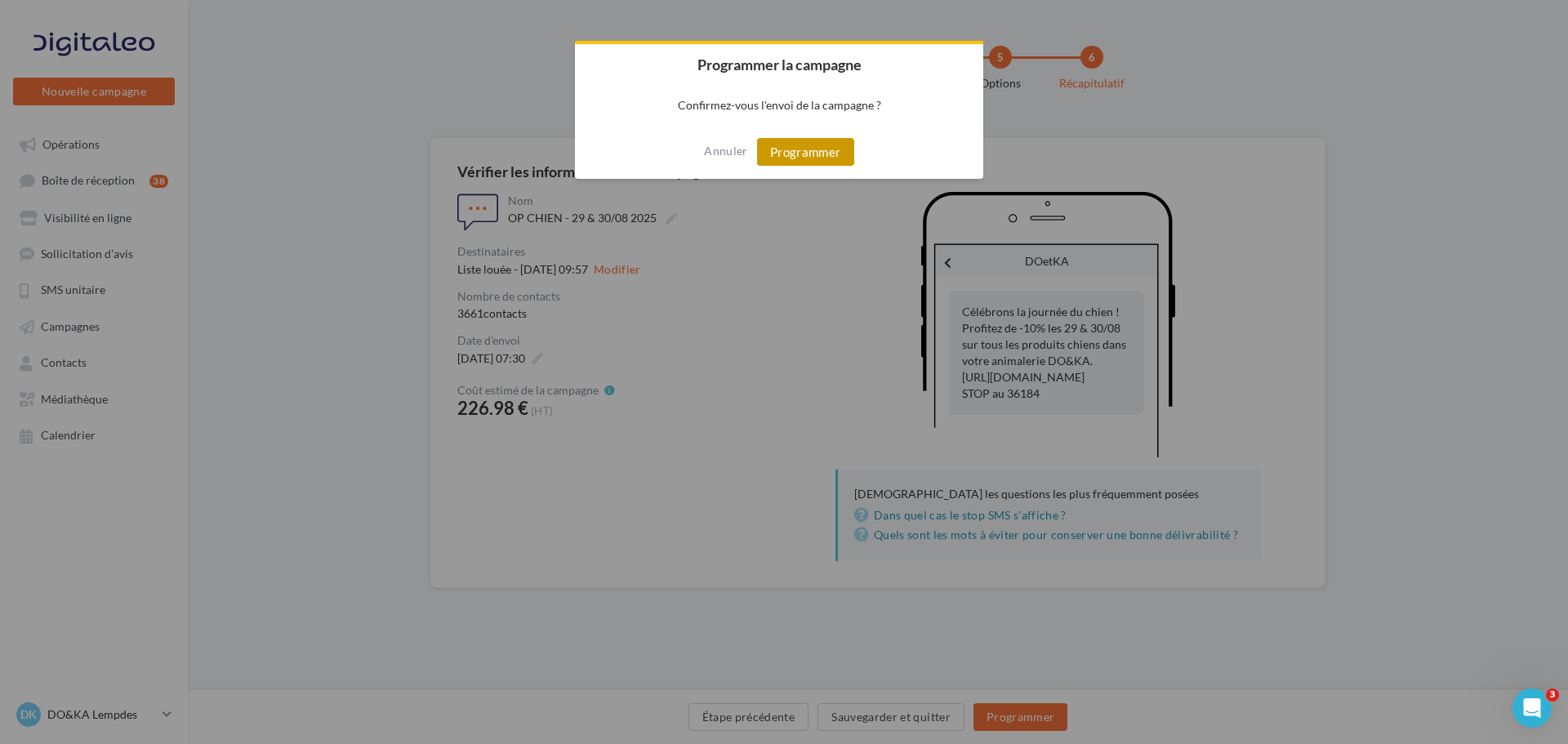
click at [820, 151] on button "Programmer" at bounding box center [805, 152] width 97 height 27
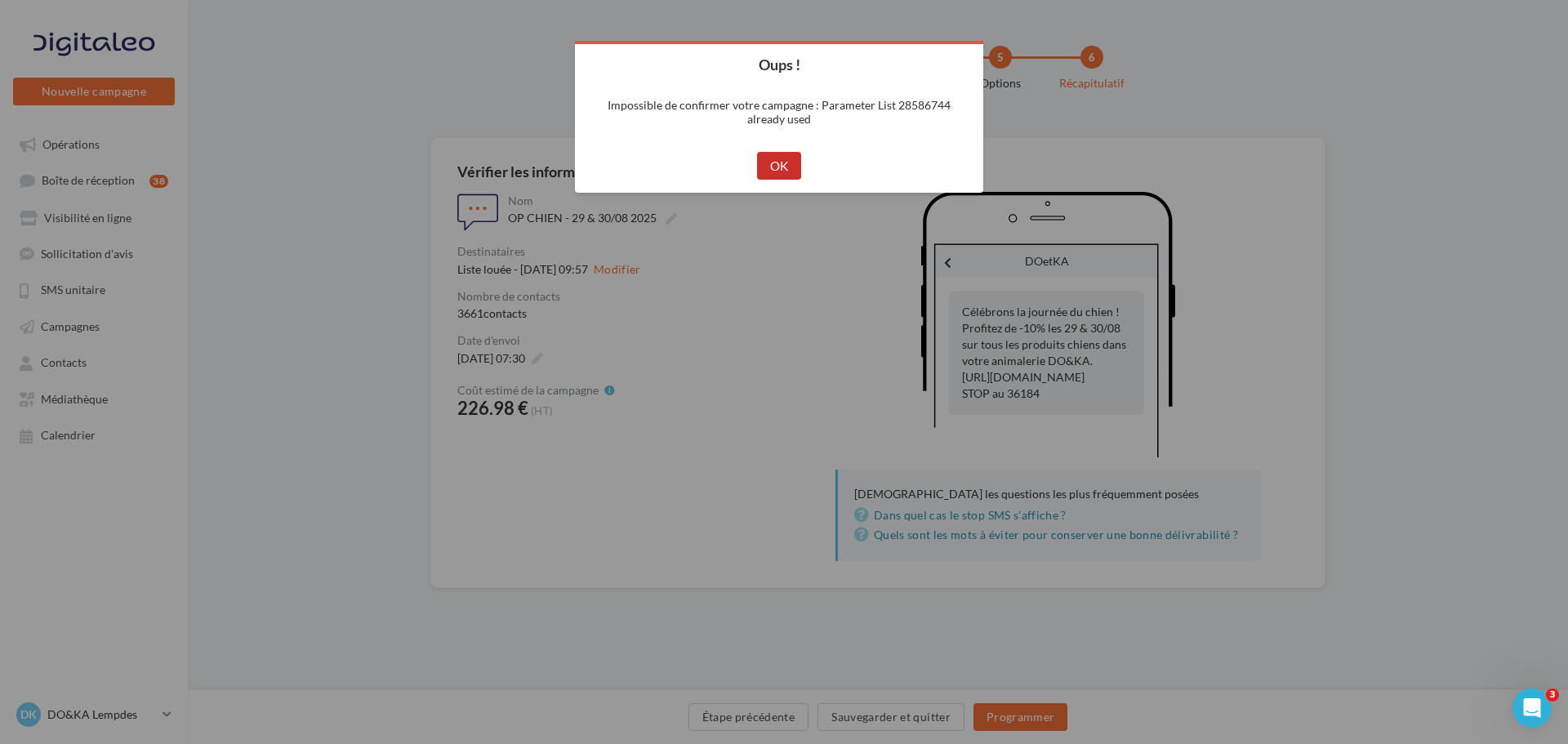
click at [786, 156] on button "OK" at bounding box center [779, 166] width 45 height 27
